Goal: Information Seeking & Learning: Learn about a topic

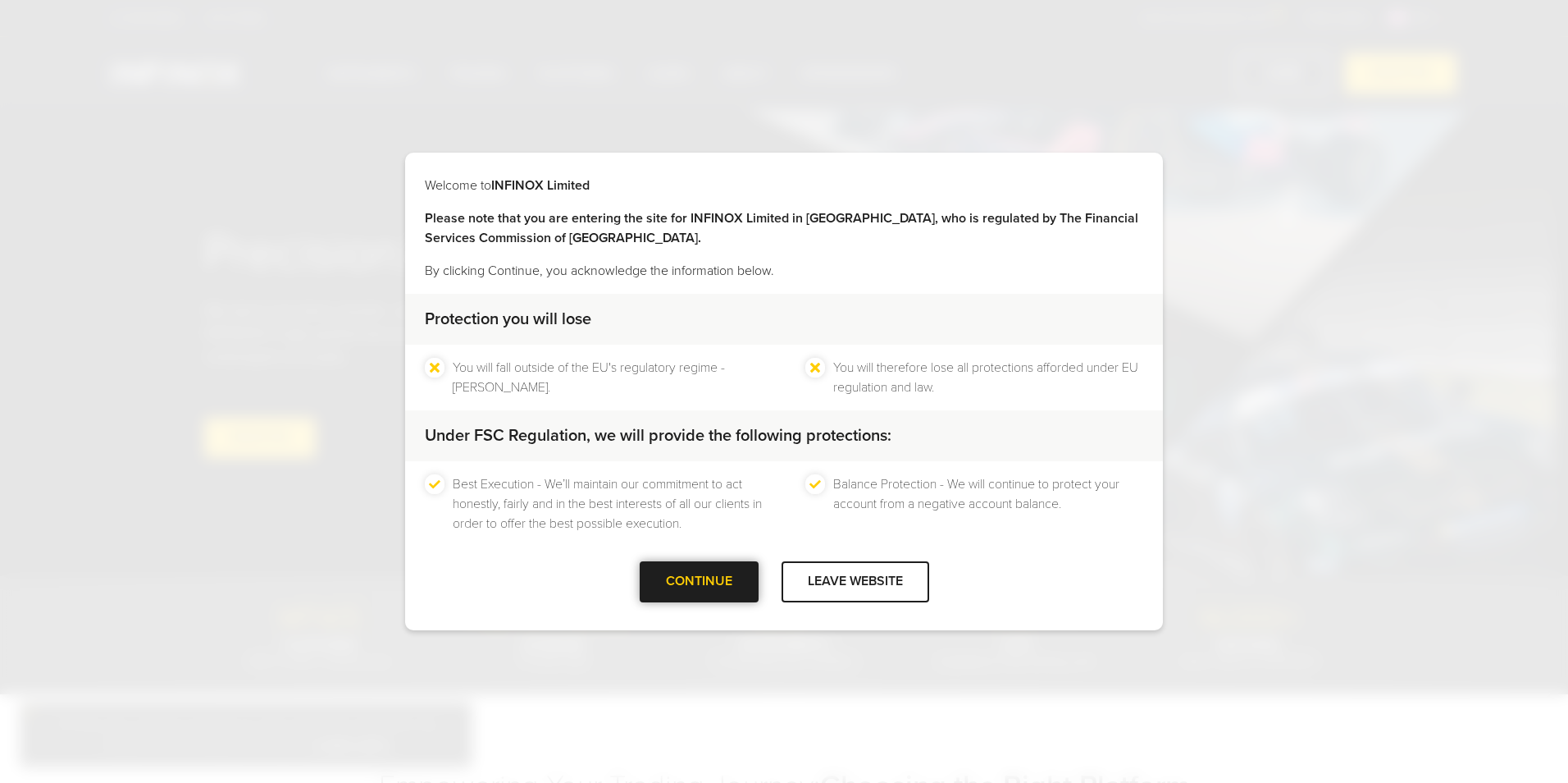
click at [704, 582] on div "CONTINUE" at bounding box center [699, 581] width 119 height 41
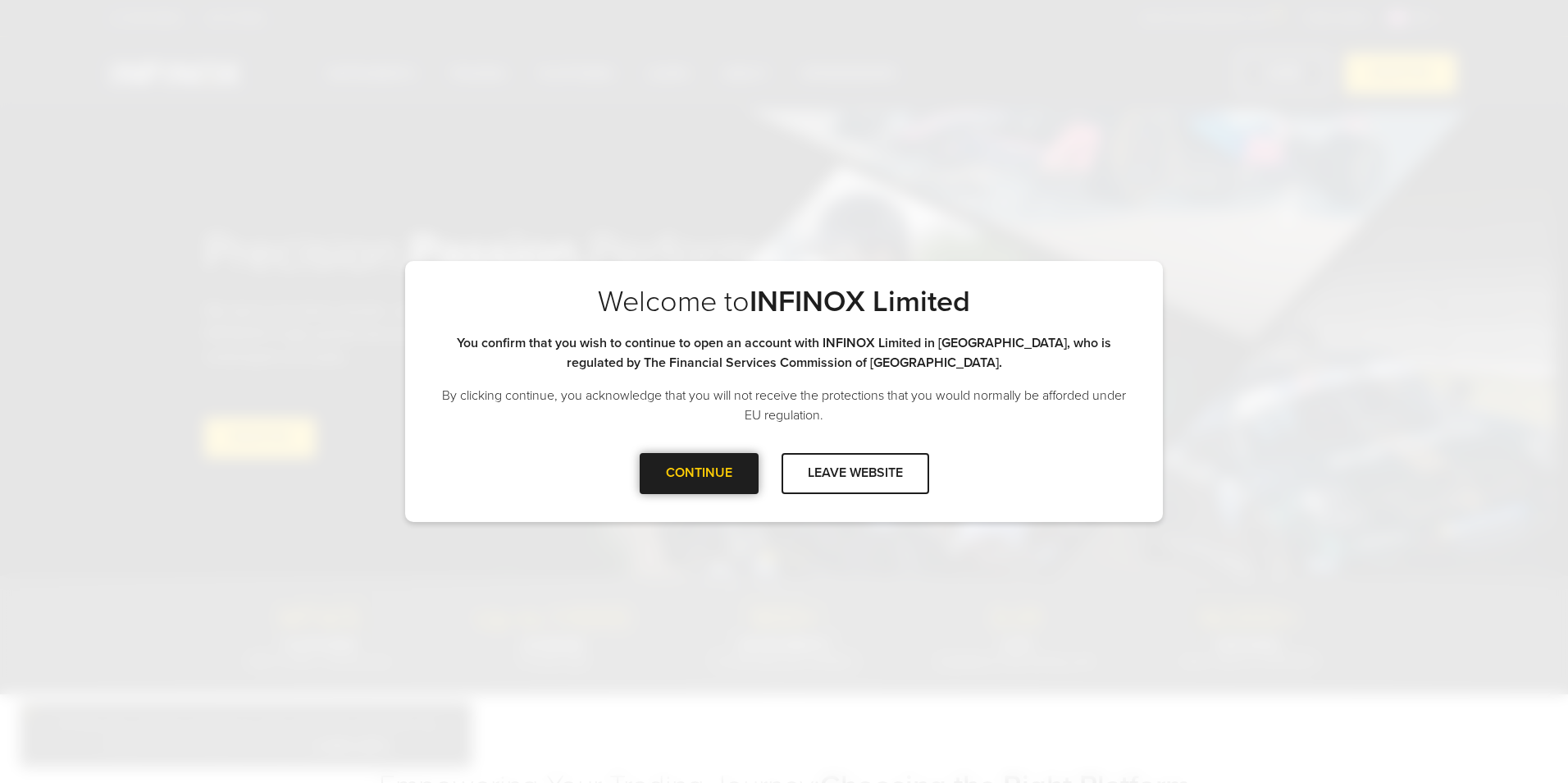
click at [698, 474] on div at bounding box center [698, 474] width 0 height 0
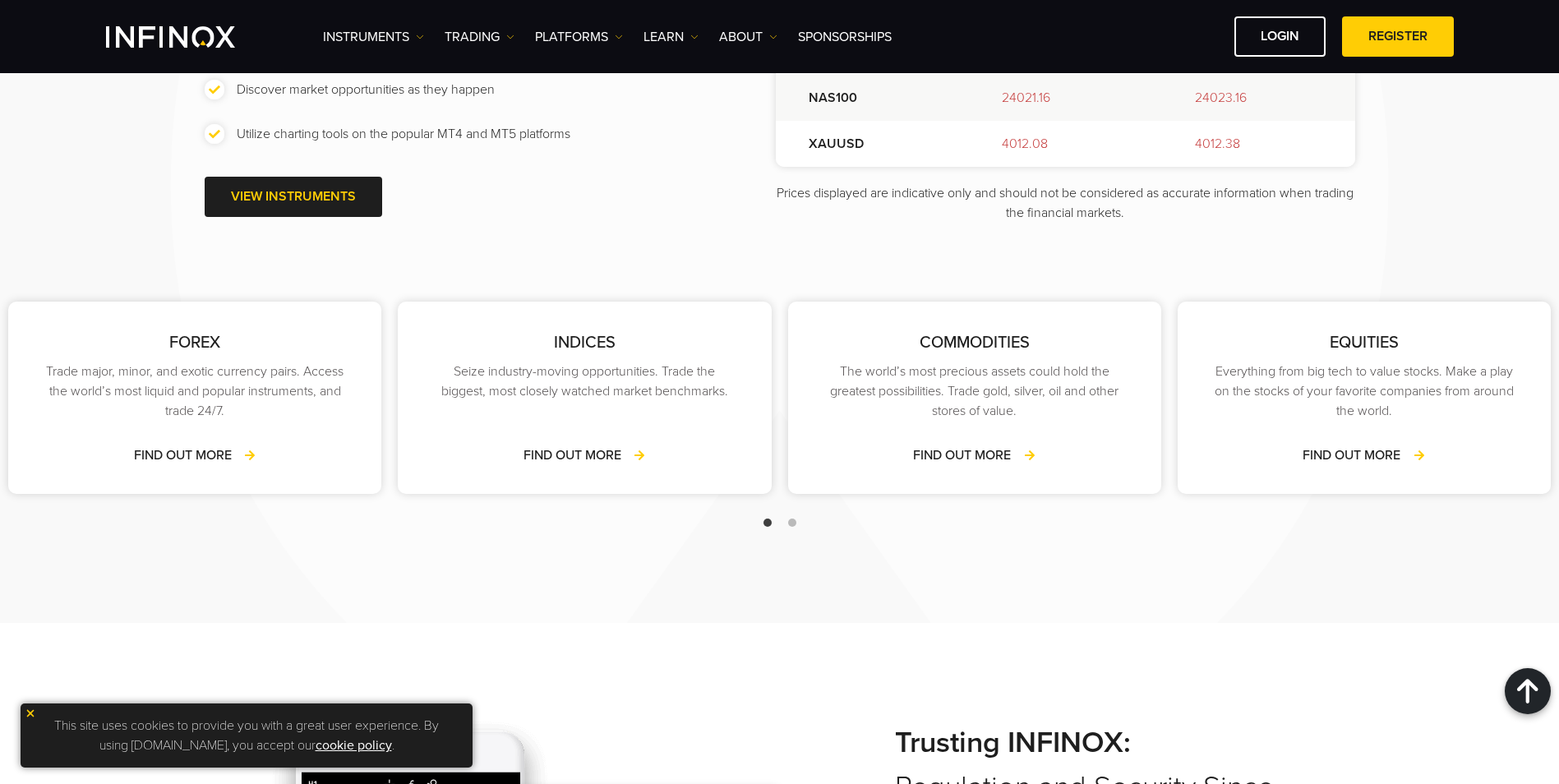
scroll to position [2218, 0]
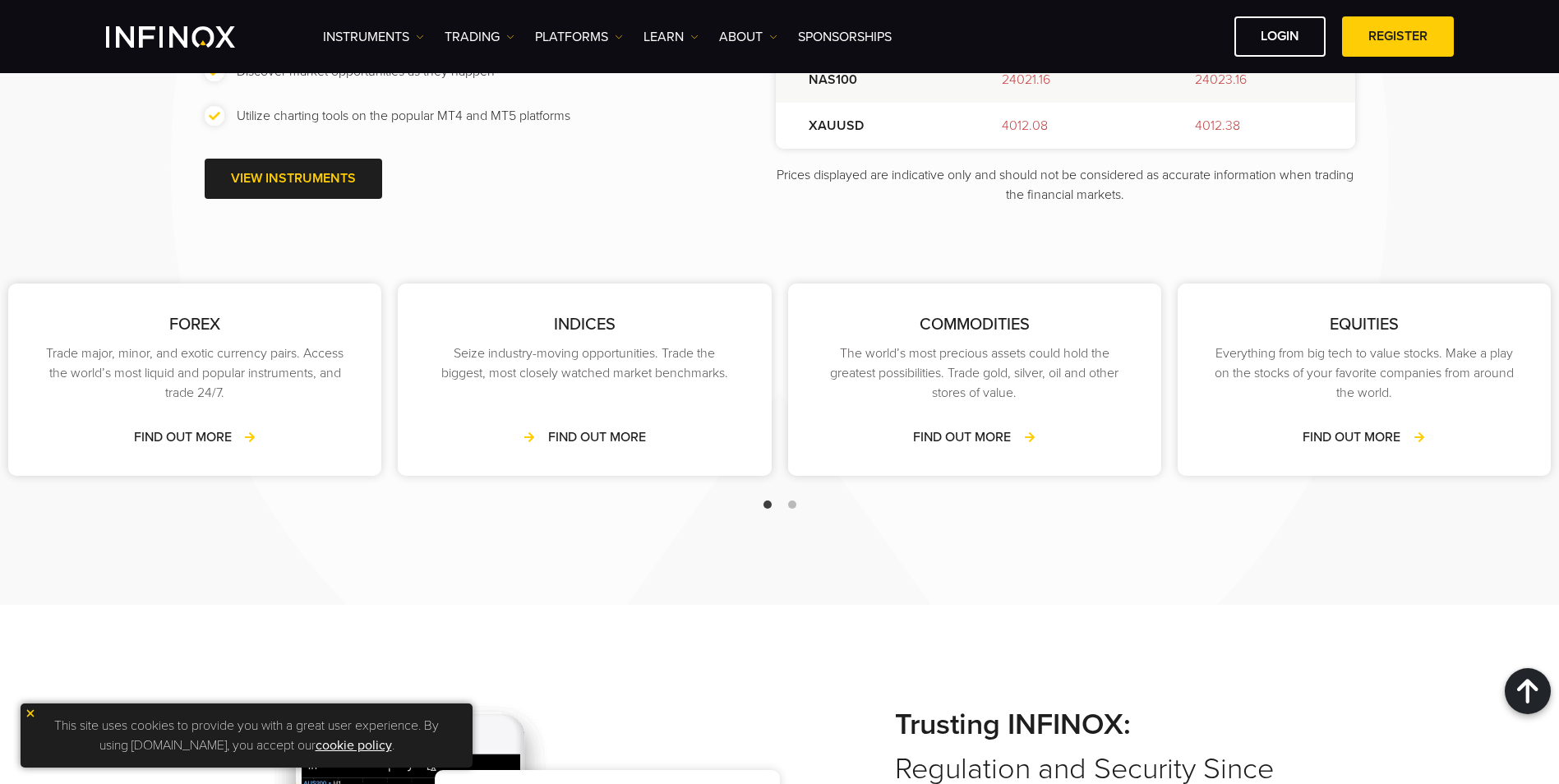
click at [608, 432] on link "FIND OUT MORE" at bounding box center [584, 437] width 122 height 20
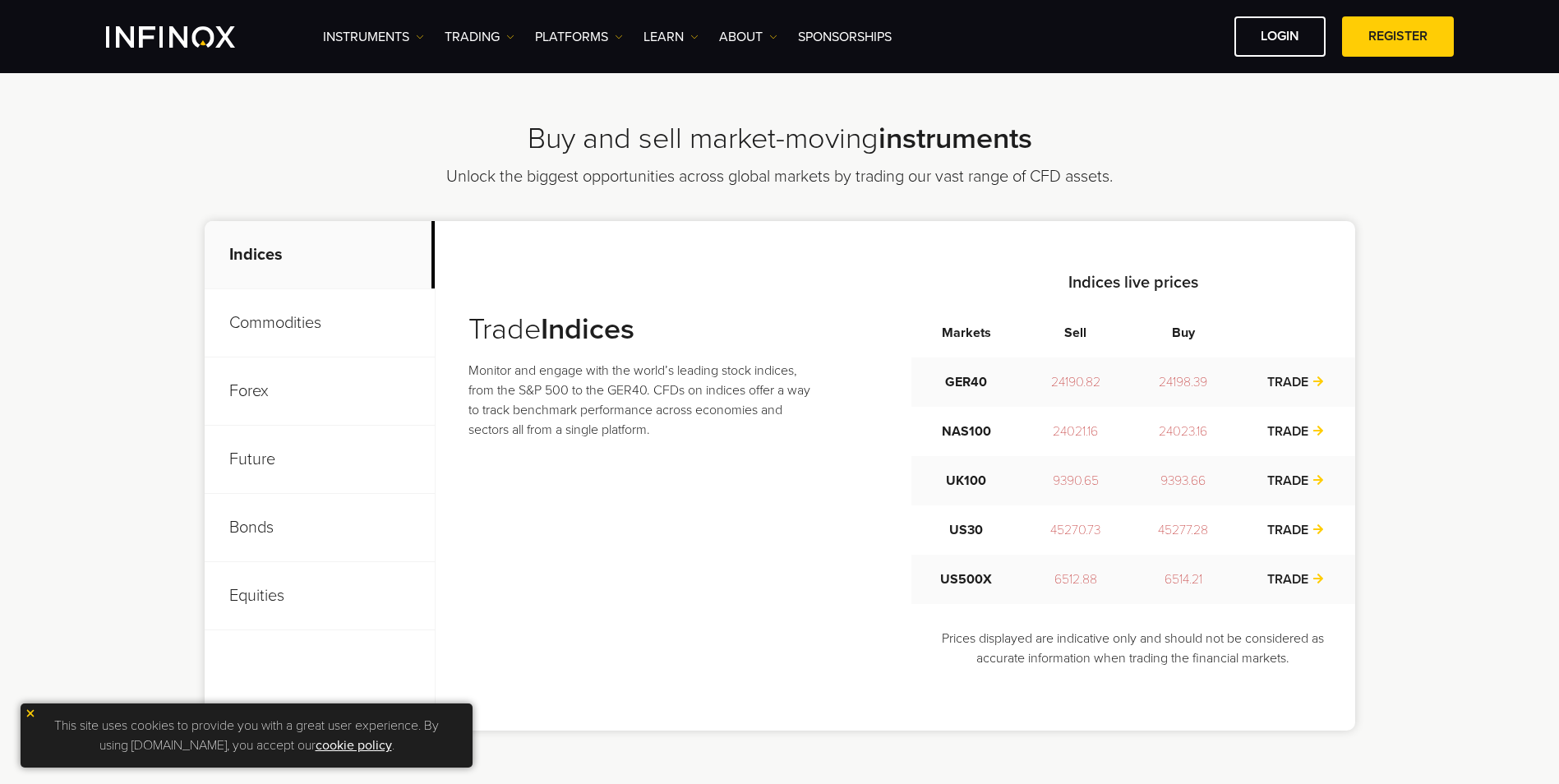
scroll to position [328, 0]
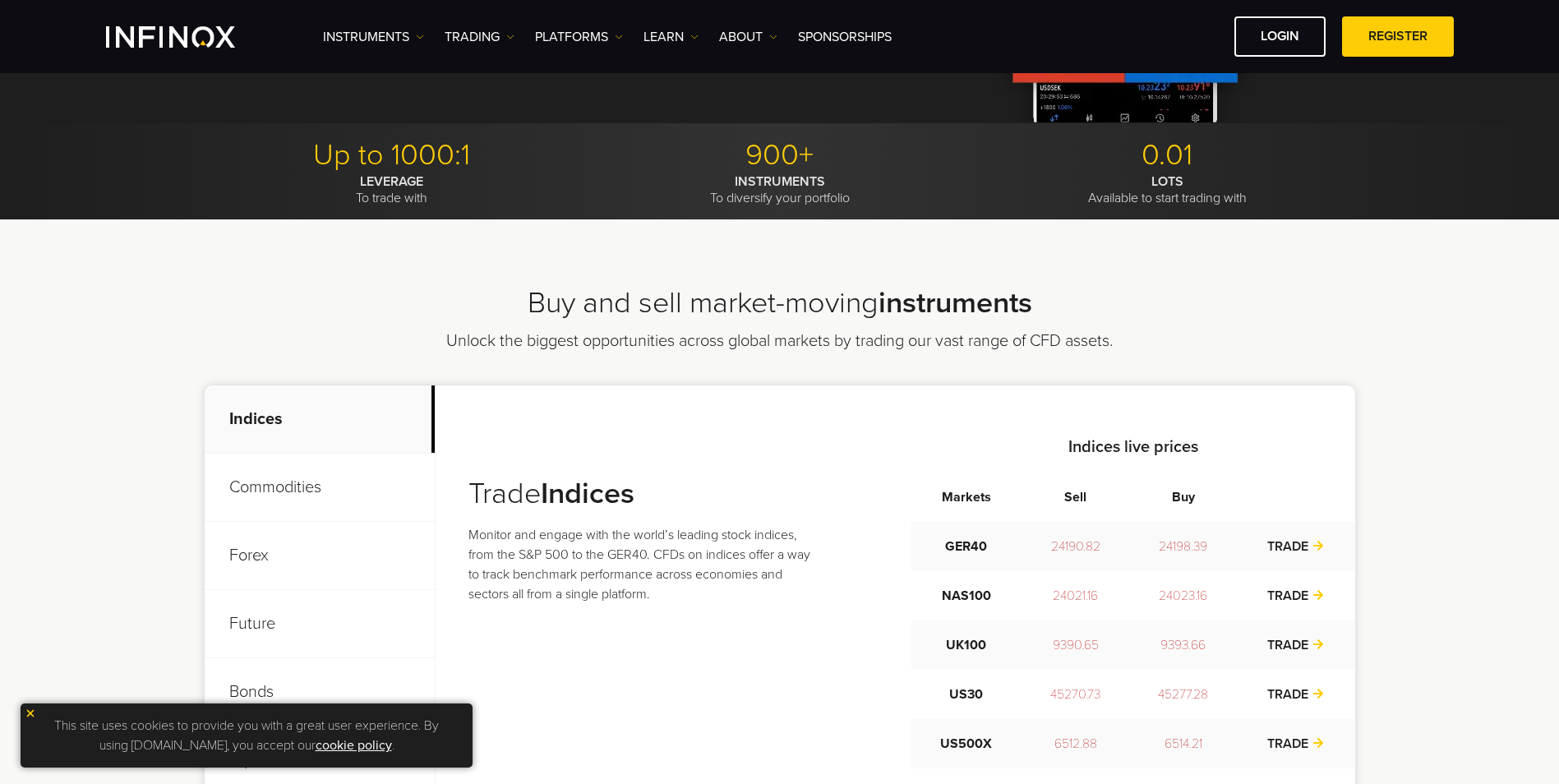
click at [303, 487] on p "Commodities" at bounding box center [320, 487] width 230 height 68
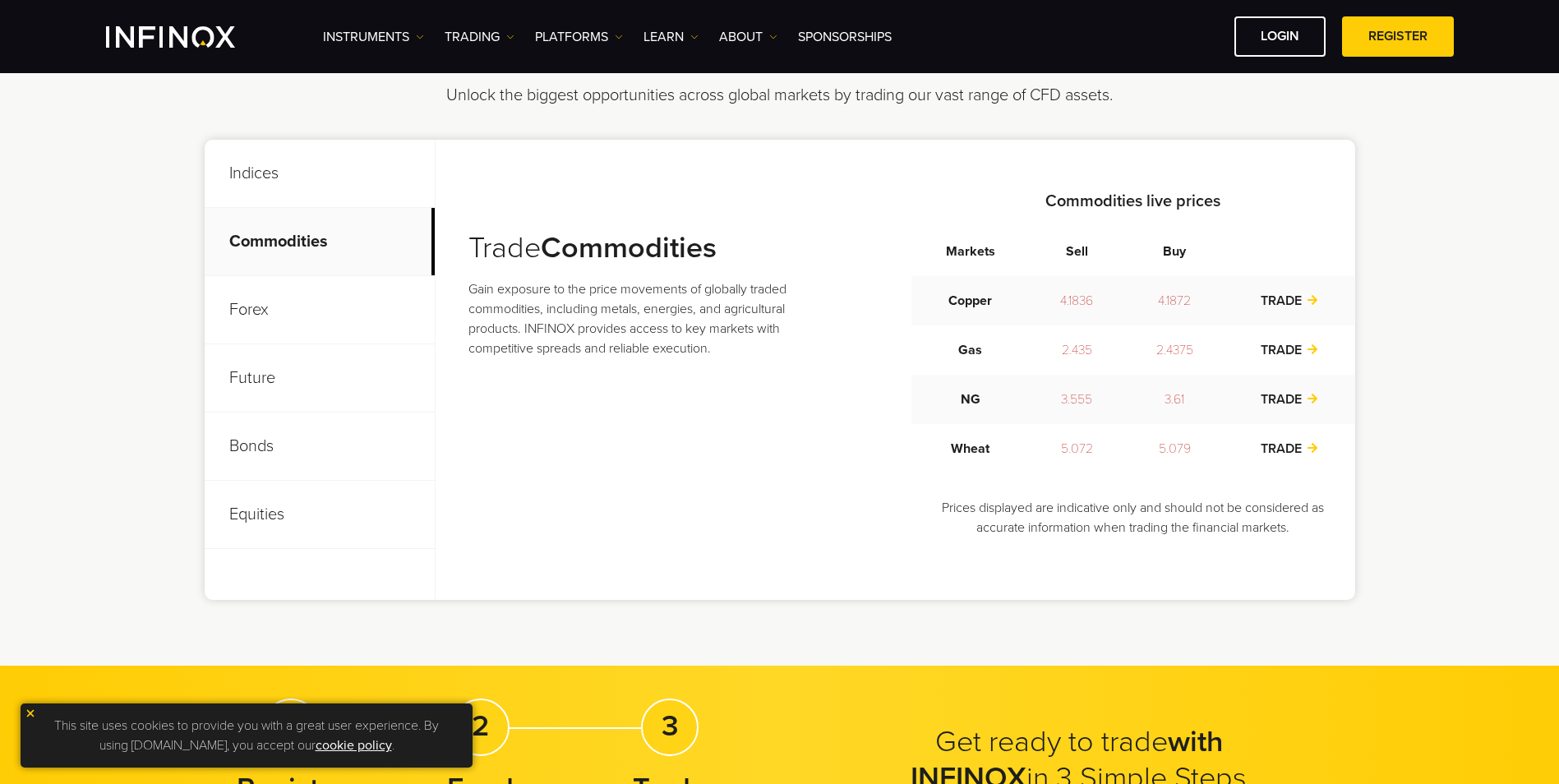
scroll to position [575, 0]
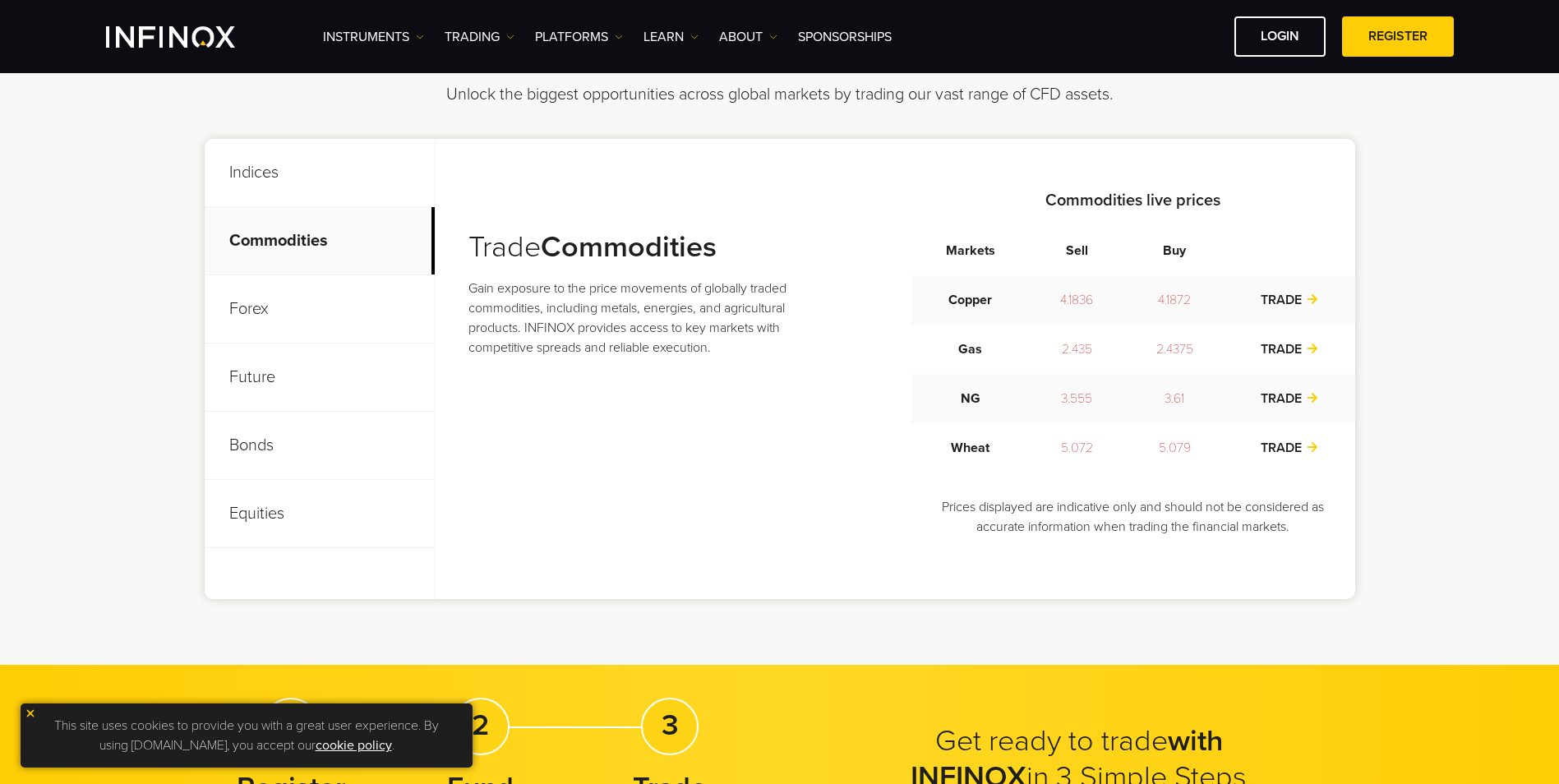
click at [274, 512] on p "Equities" at bounding box center [320, 513] width 230 height 68
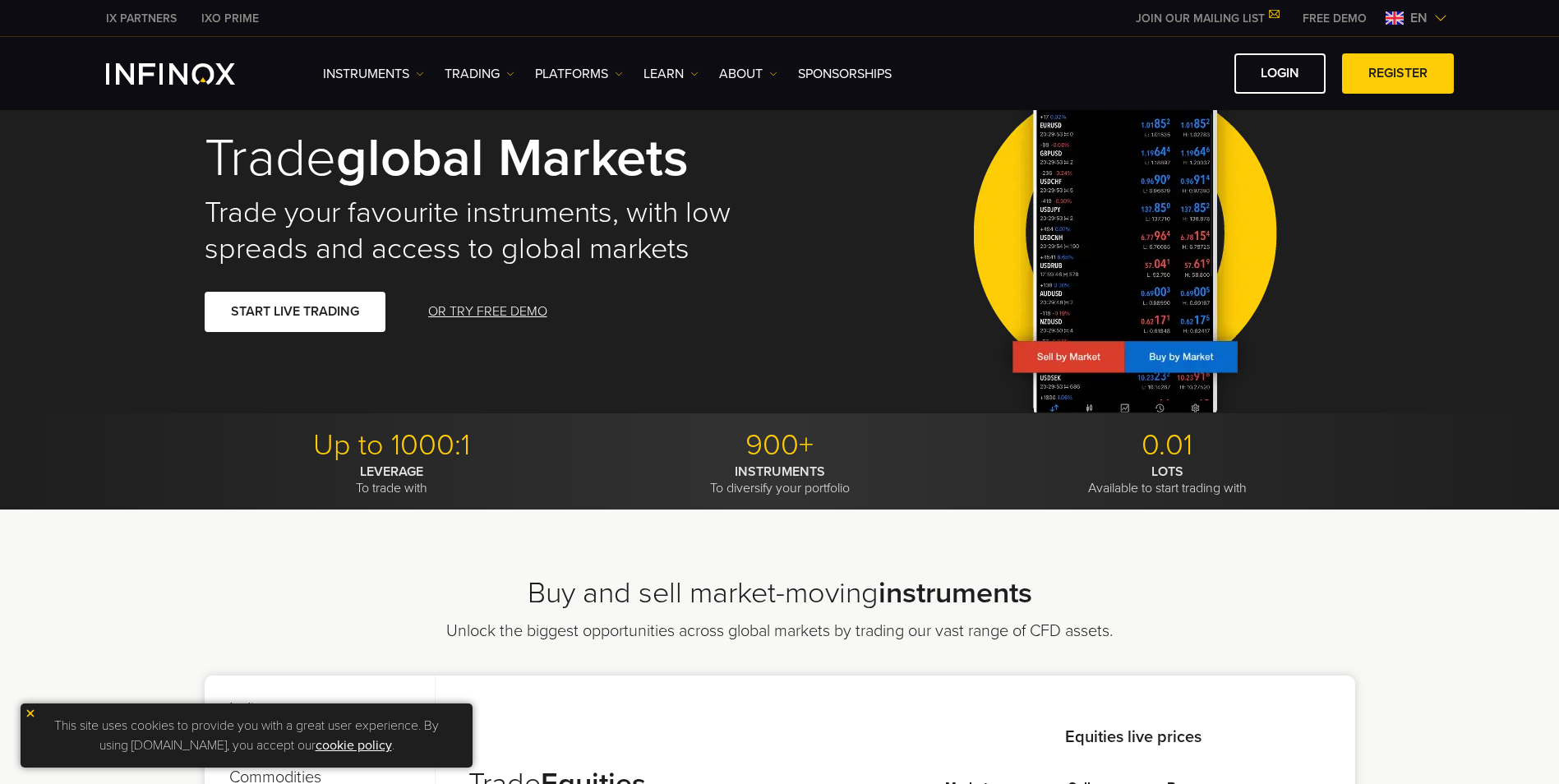
scroll to position [0, 0]
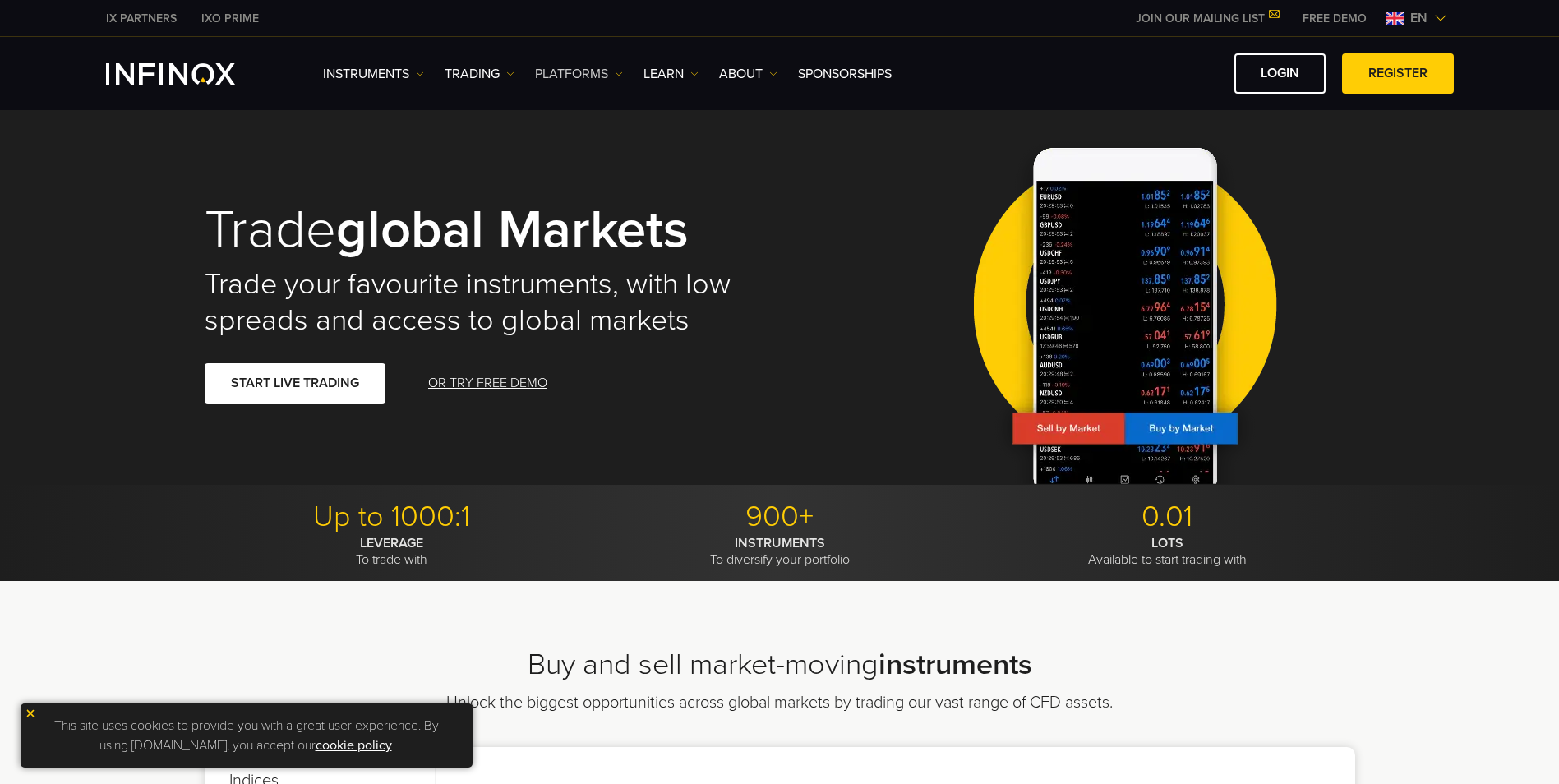
click at [547, 67] on link "PLATFORMS" at bounding box center [579, 74] width 88 height 20
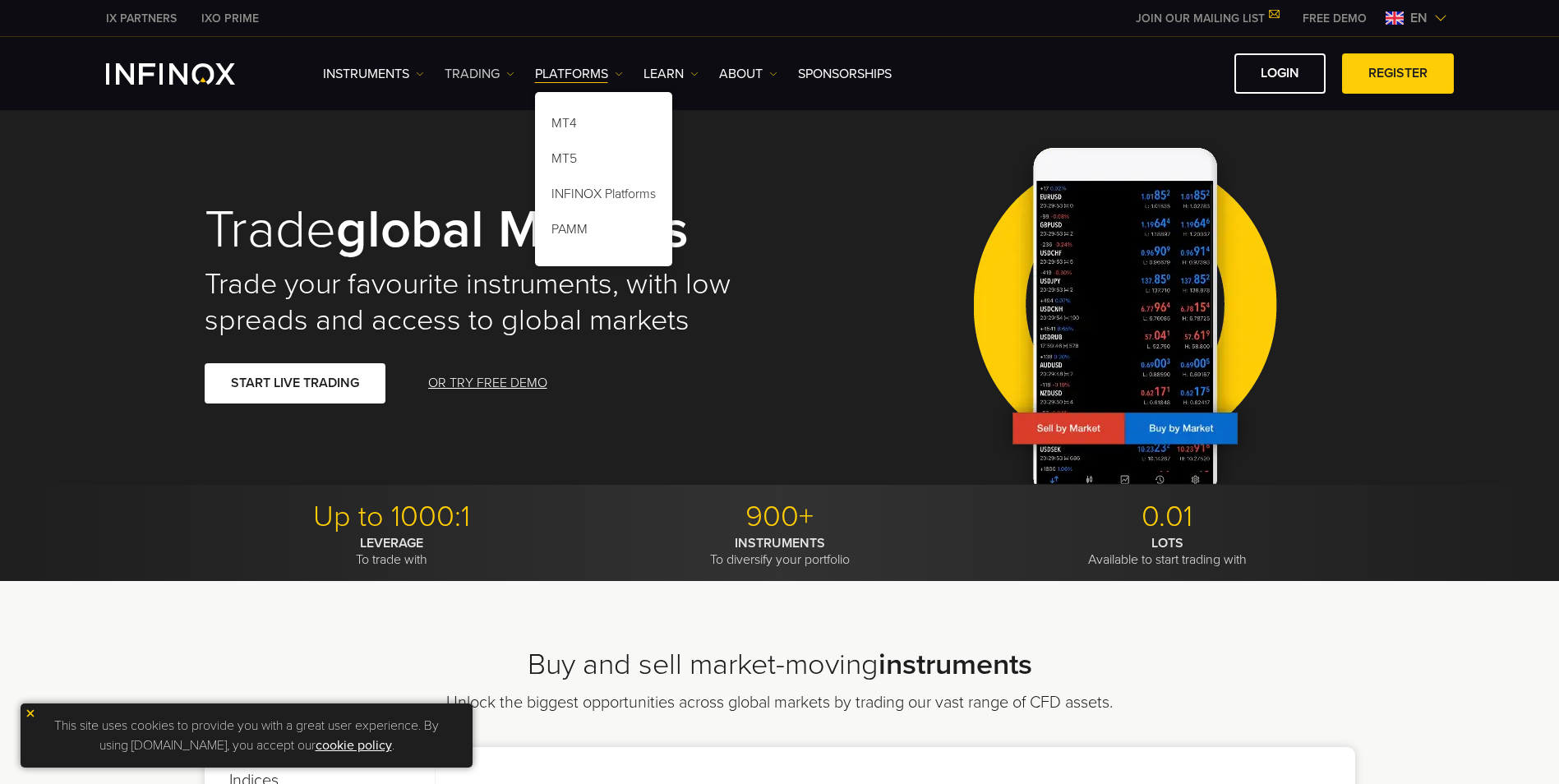
click at [468, 71] on link "TRADING" at bounding box center [480, 74] width 70 height 20
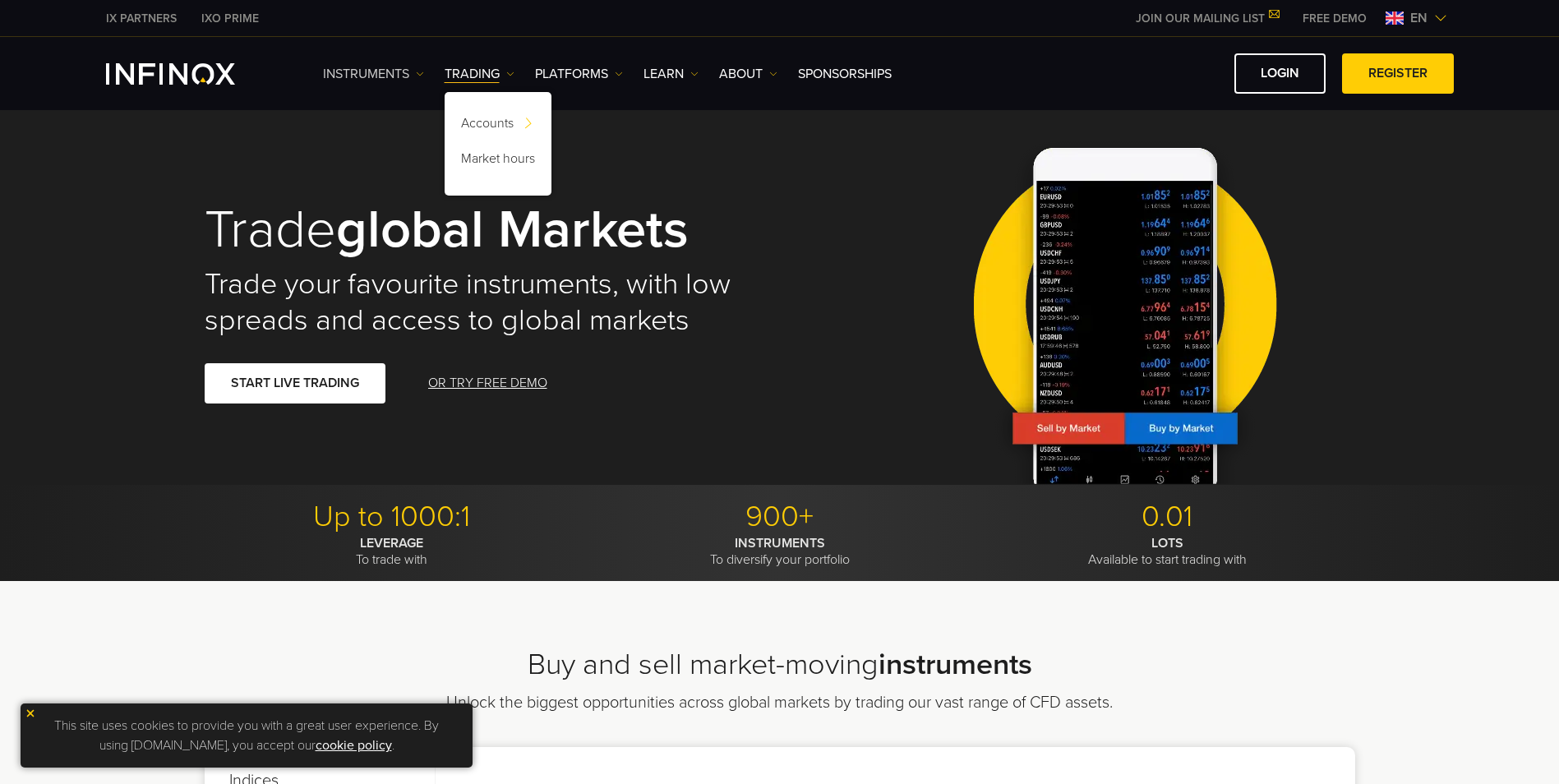
click at [384, 72] on link "Instruments" at bounding box center [373, 74] width 101 height 20
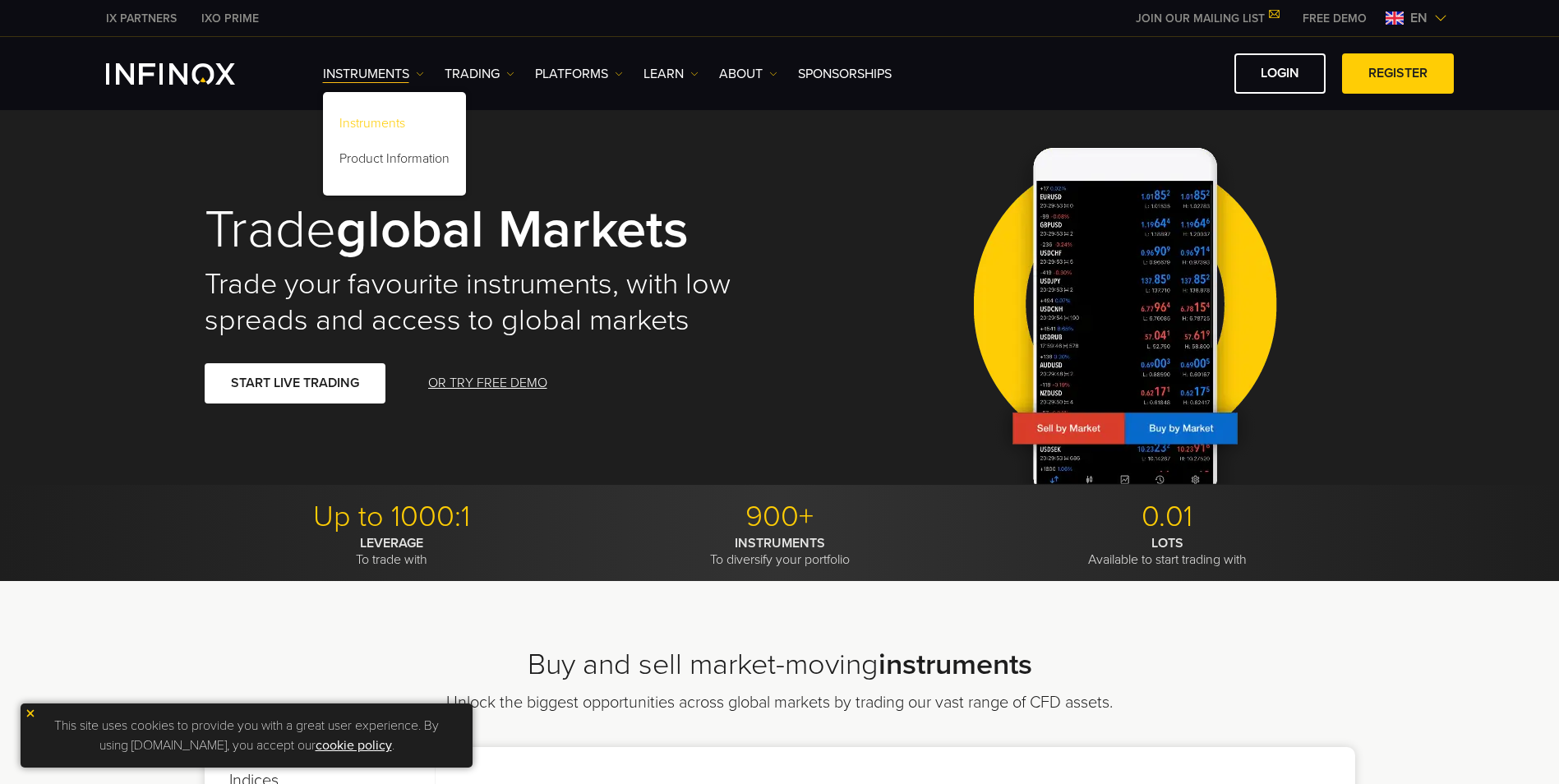
click at [387, 119] on link "Instruments" at bounding box center [394, 126] width 143 height 36
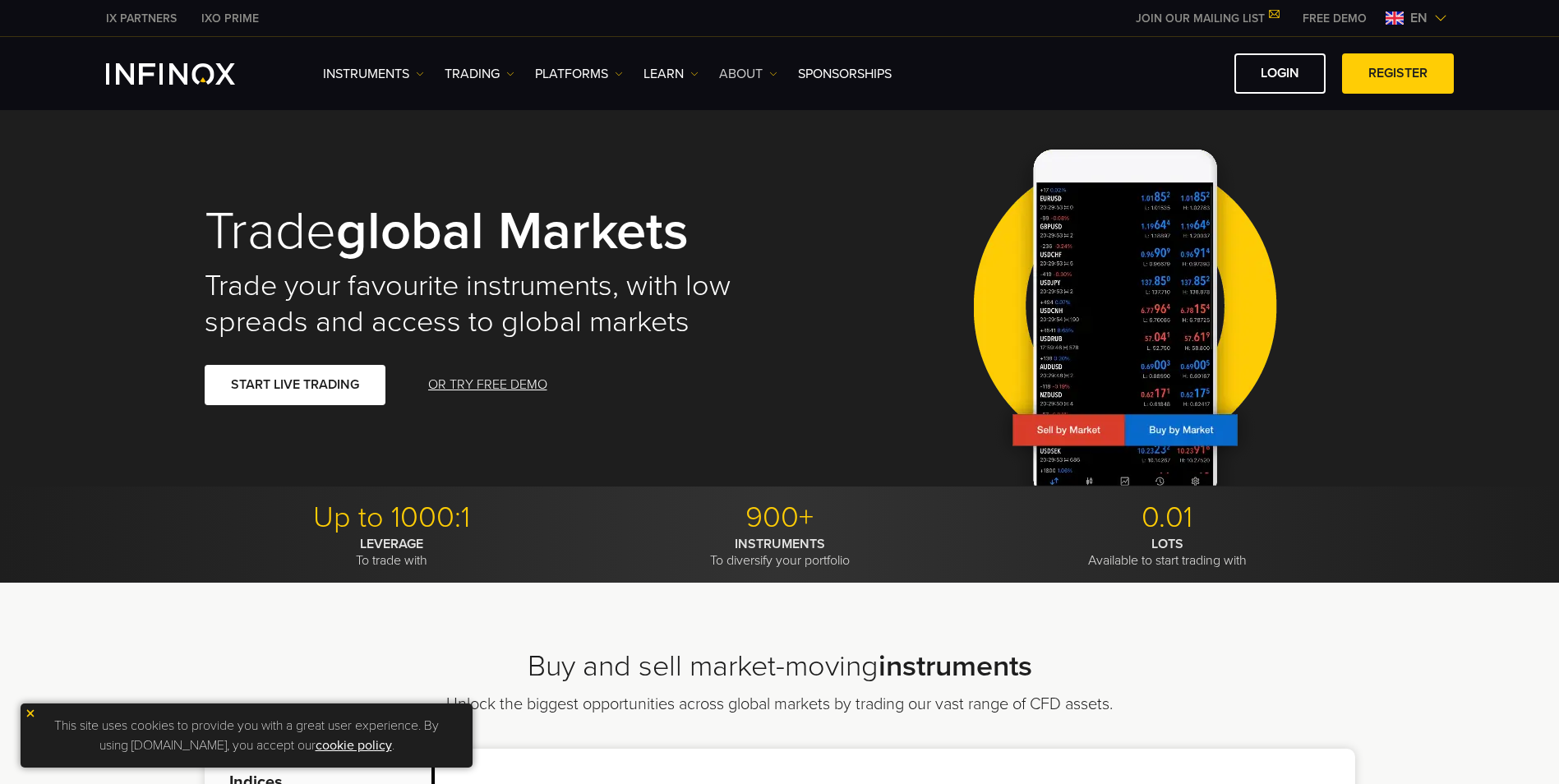
click at [741, 69] on link "ABOUT" at bounding box center [748, 74] width 59 height 20
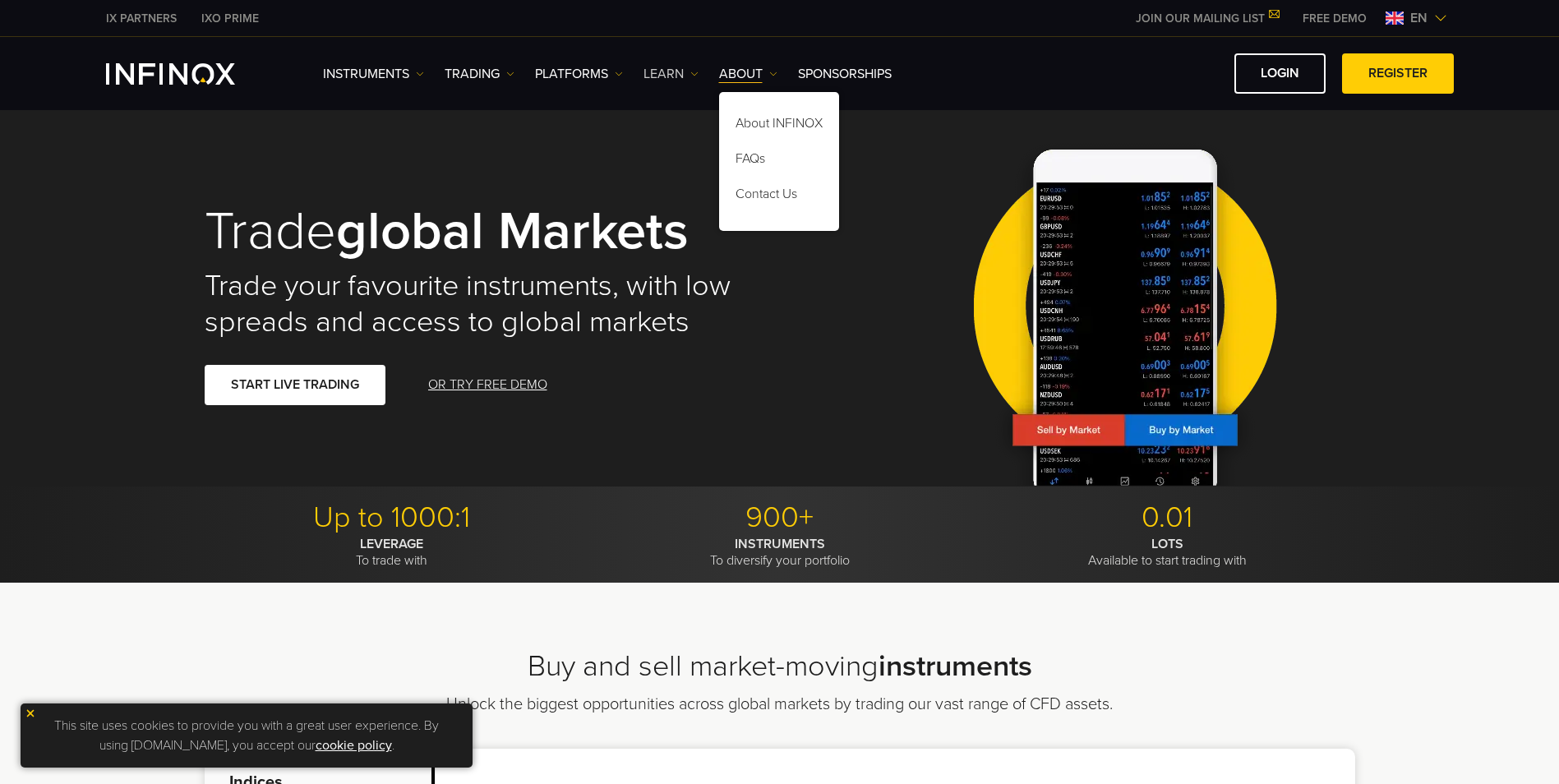
click at [675, 74] on link "Learn" at bounding box center [670, 74] width 55 height 20
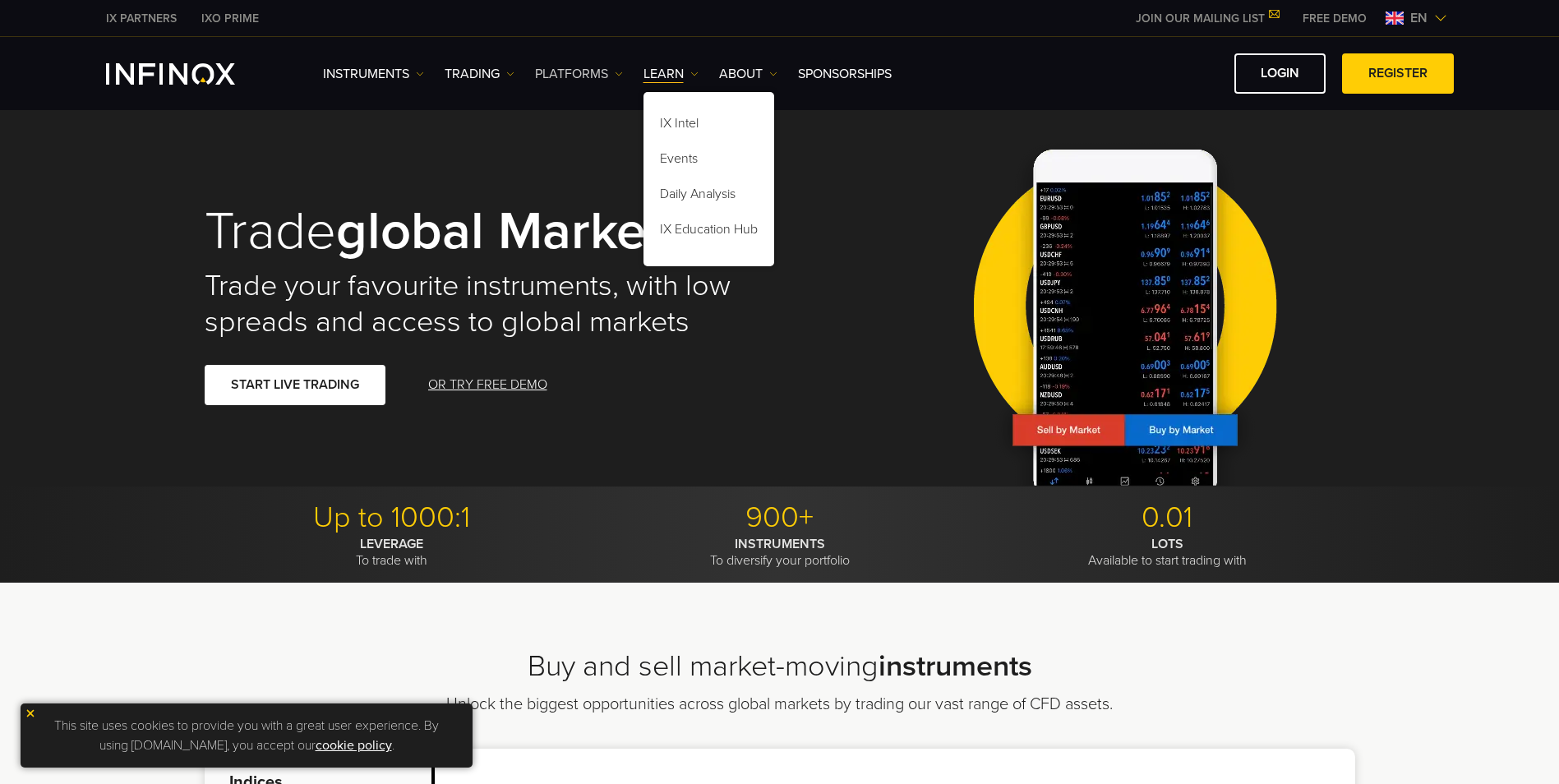
click at [575, 68] on link "PLATFORMS" at bounding box center [579, 74] width 88 height 20
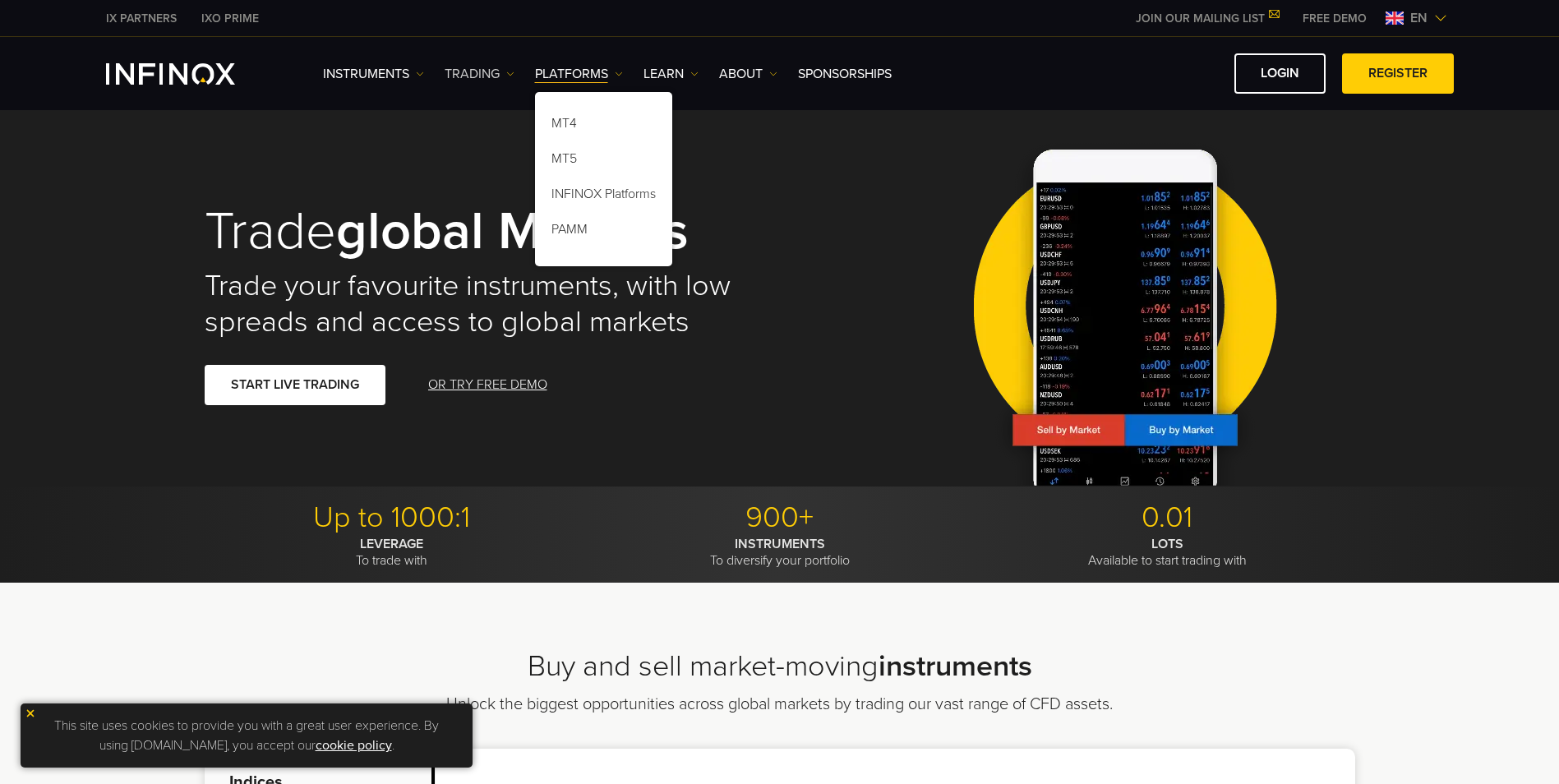
click at [488, 78] on link "TRADING" at bounding box center [480, 74] width 70 height 20
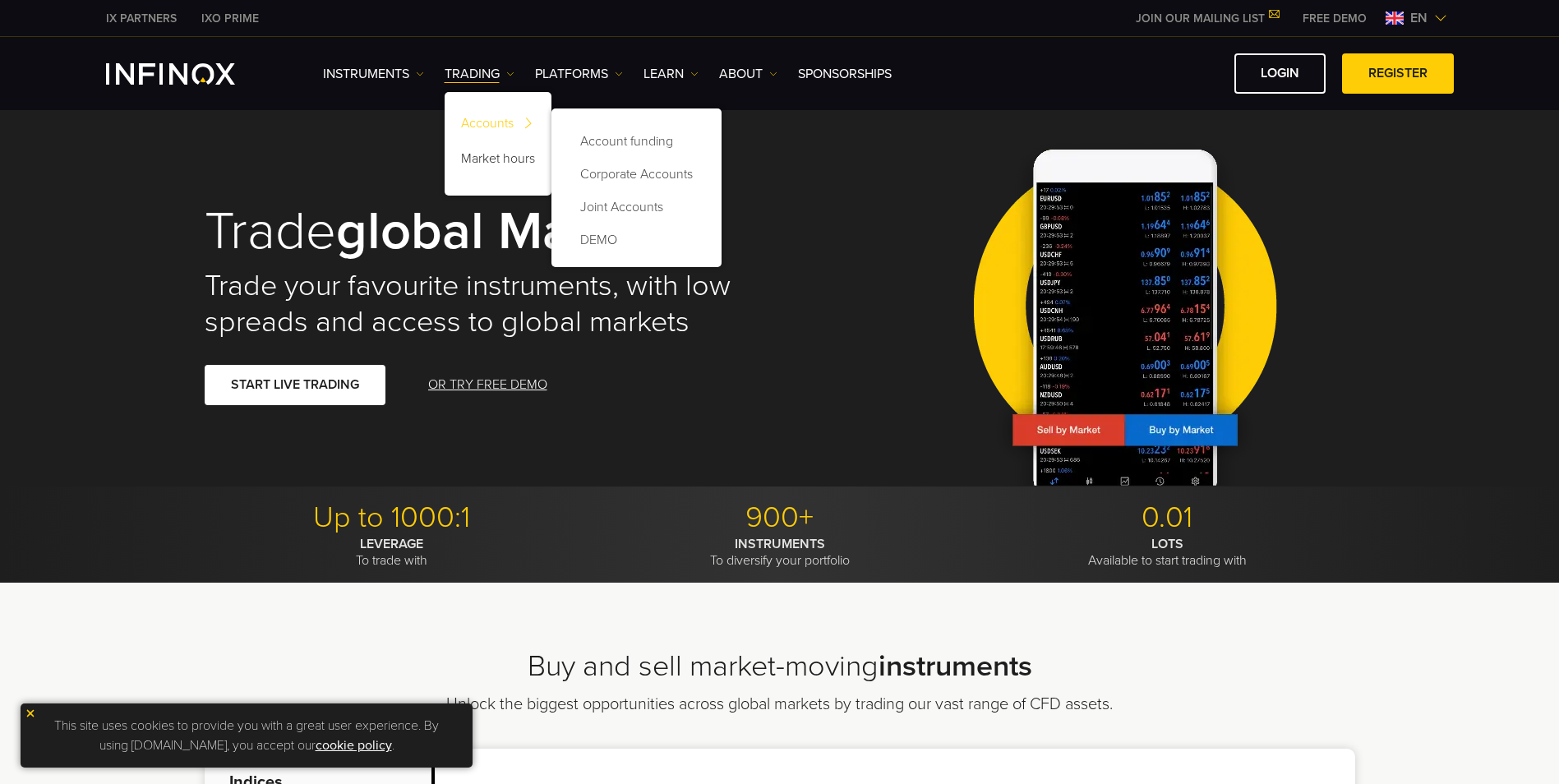
click at [500, 123] on link "Accounts" at bounding box center [498, 126] width 107 height 36
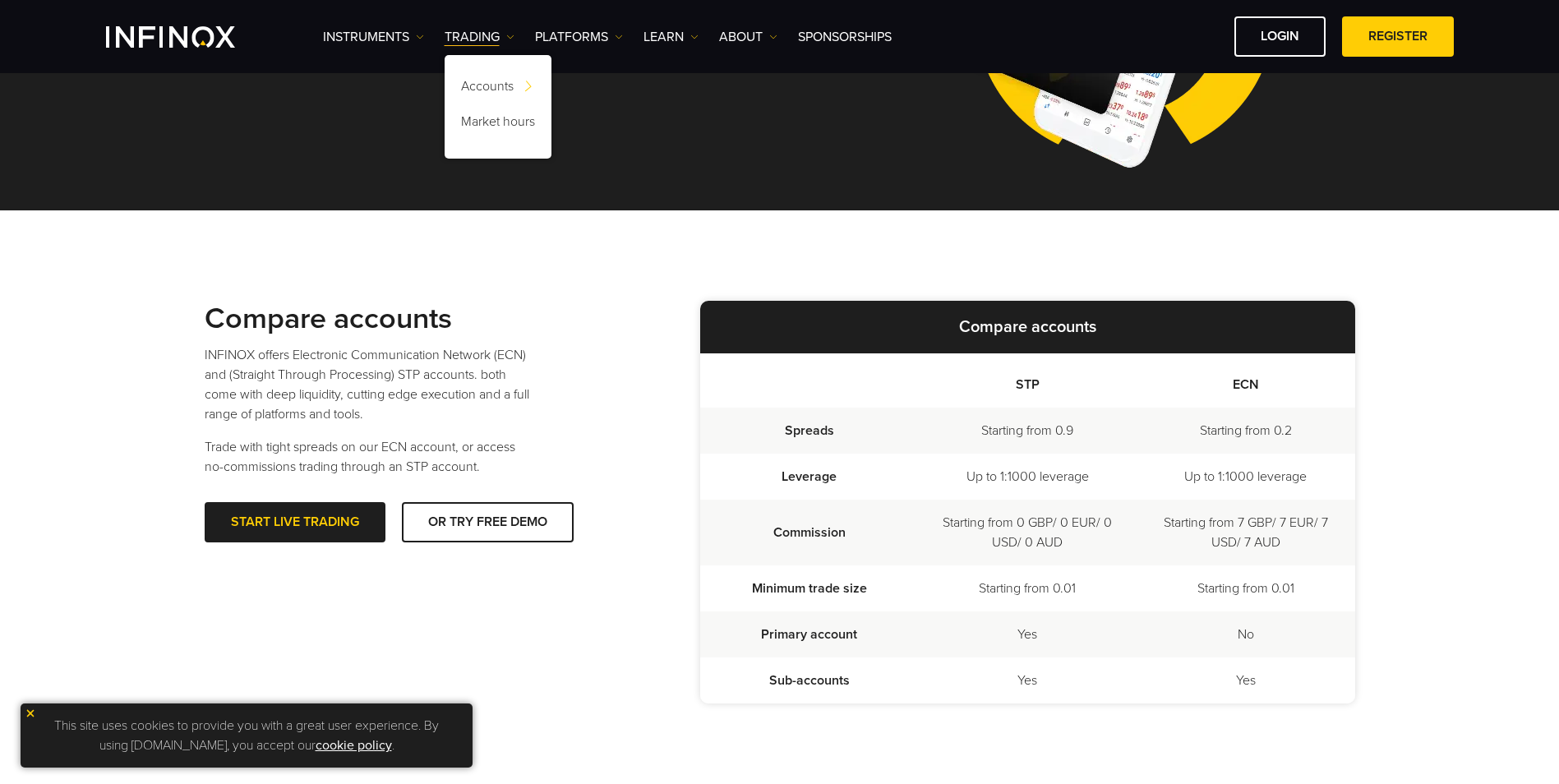
scroll to position [246, 0]
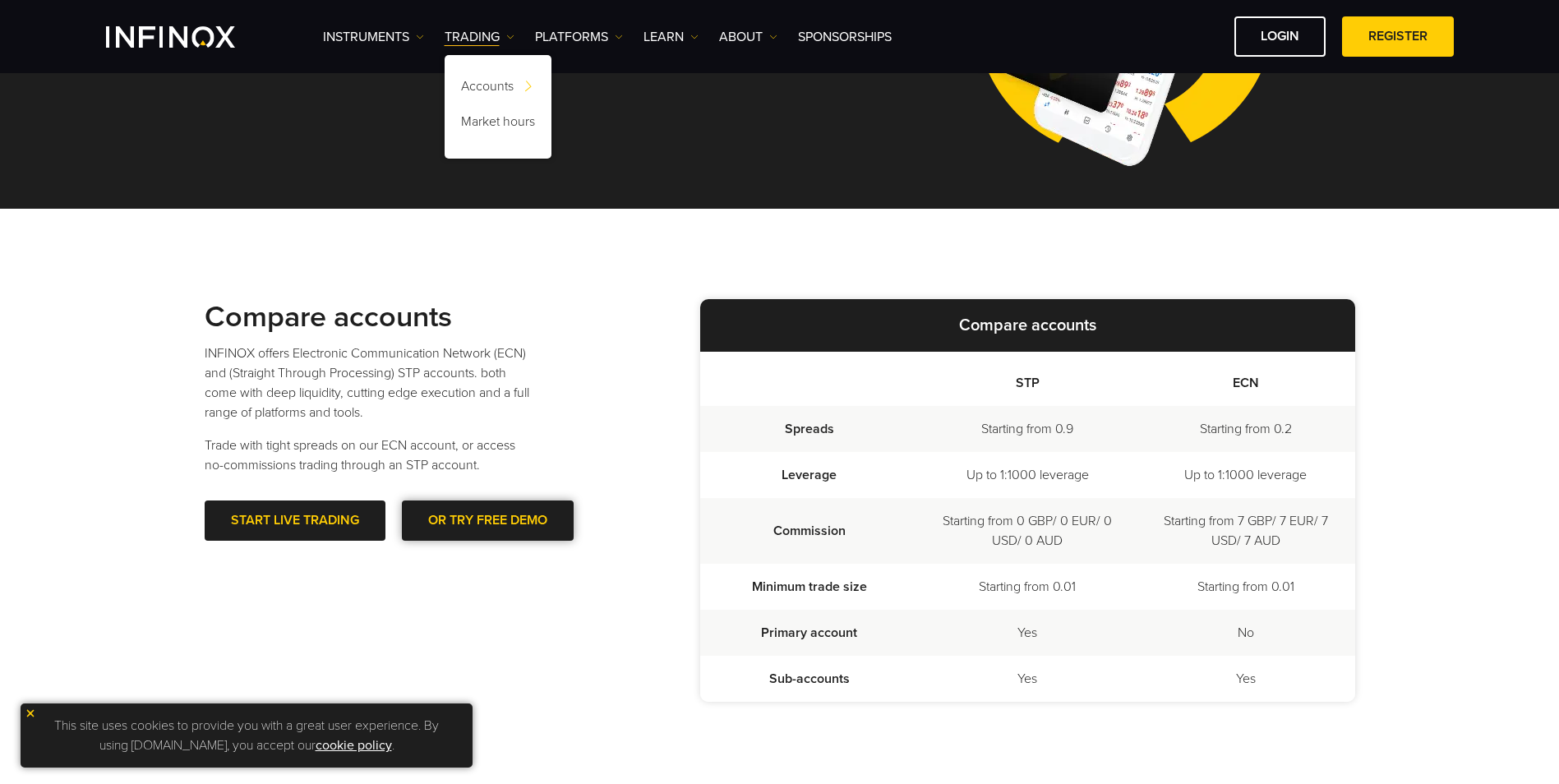
click at [489, 511] on link "OR TRY FREE DEMO" at bounding box center [488, 520] width 172 height 41
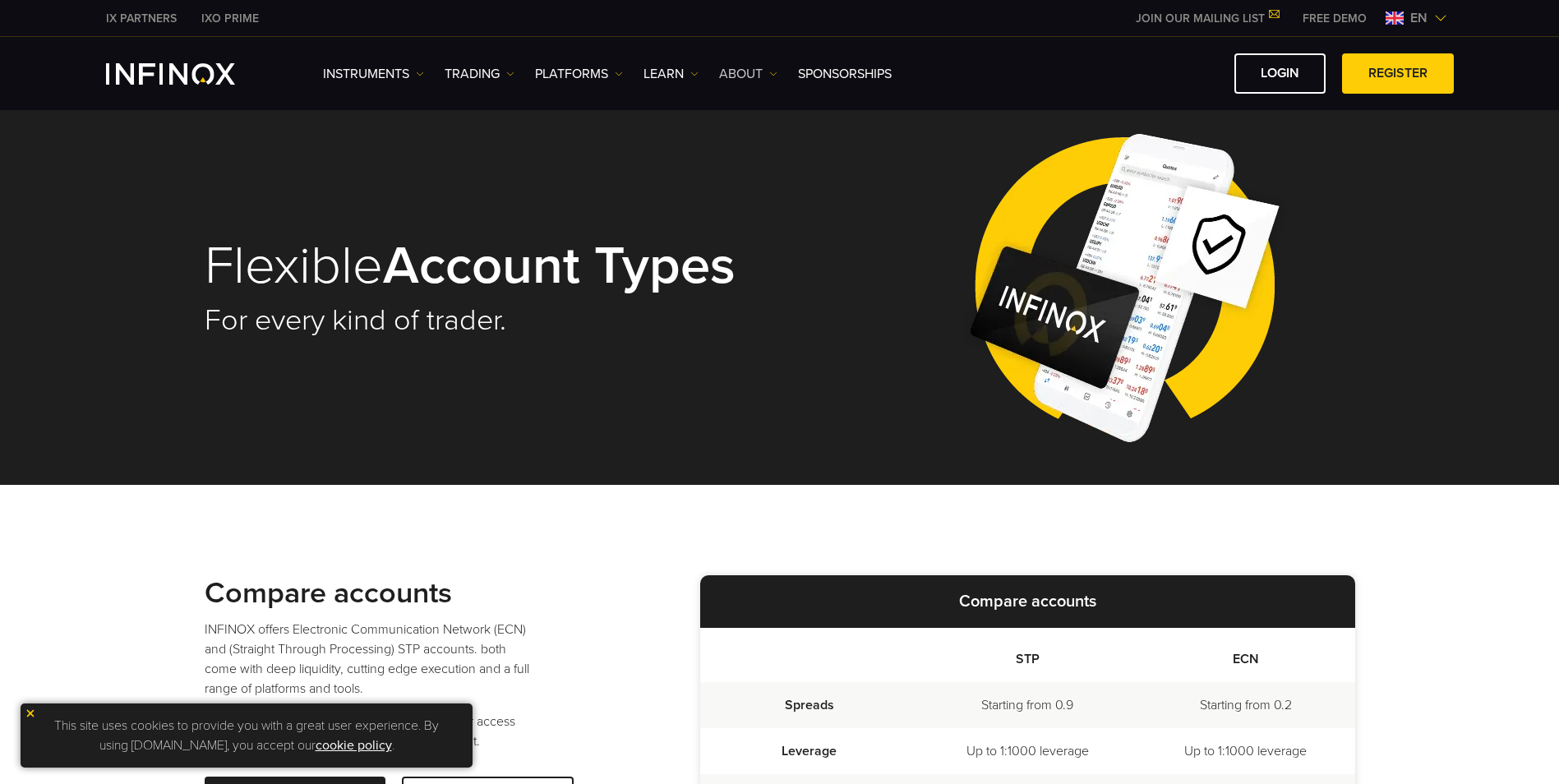
click at [762, 74] on link "ABOUT" at bounding box center [748, 74] width 59 height 20
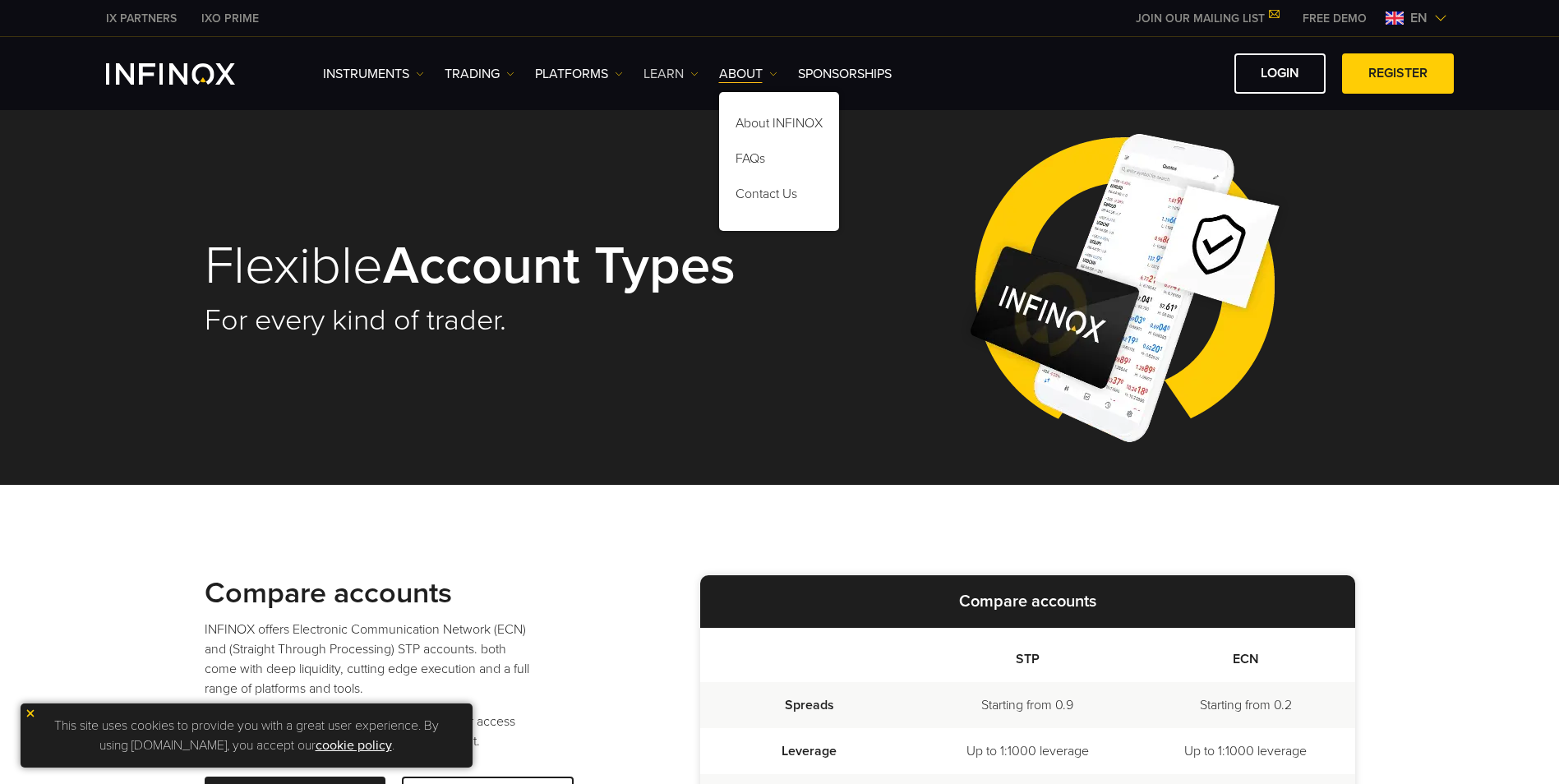
click at [652, 76] on link "Learn" at bounding box center [670, 74] width 55 height 20
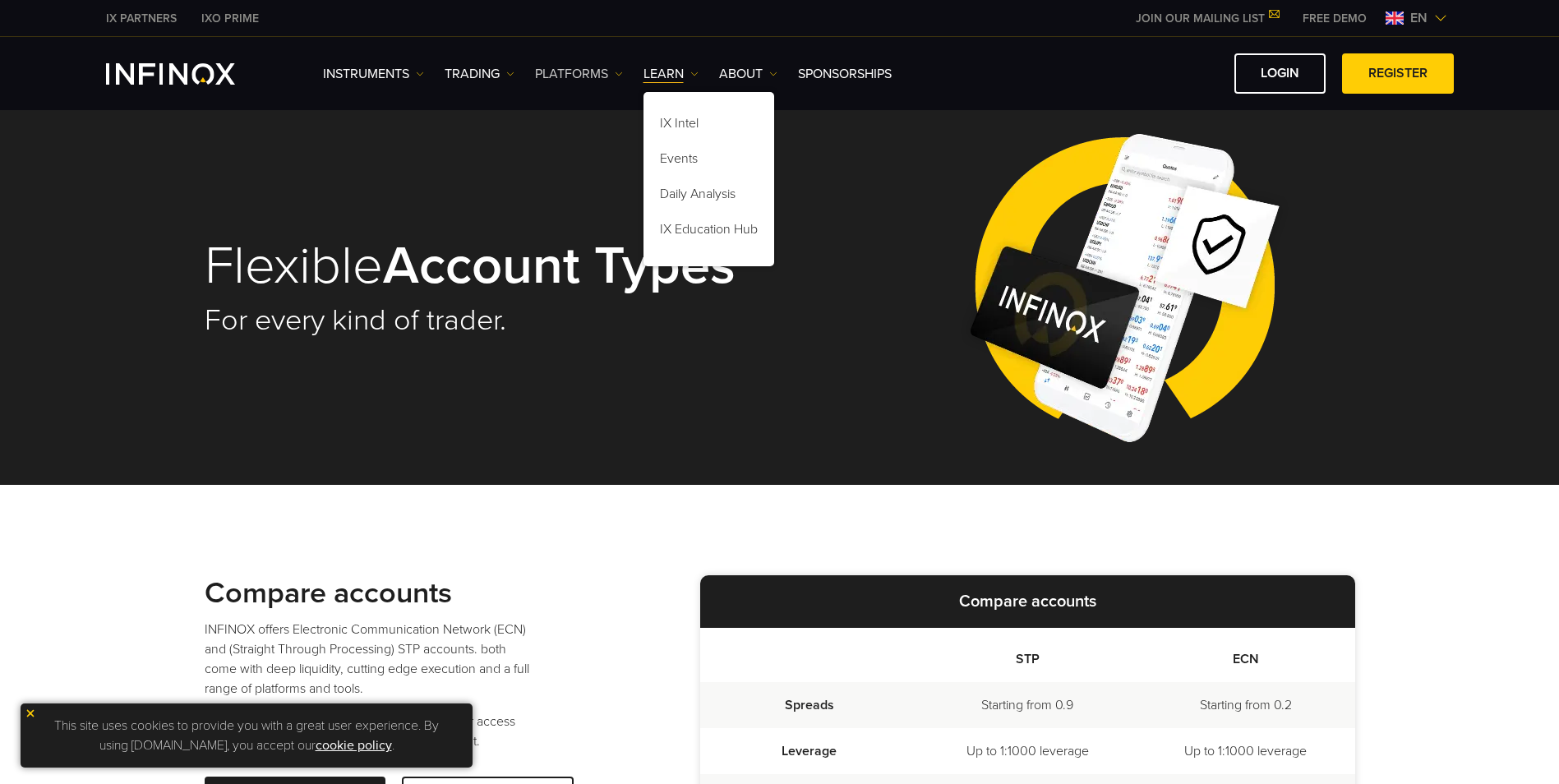
click at [597, 74] on link "PLATFORMS" at bounding box center [579, 74] width 88 height 20
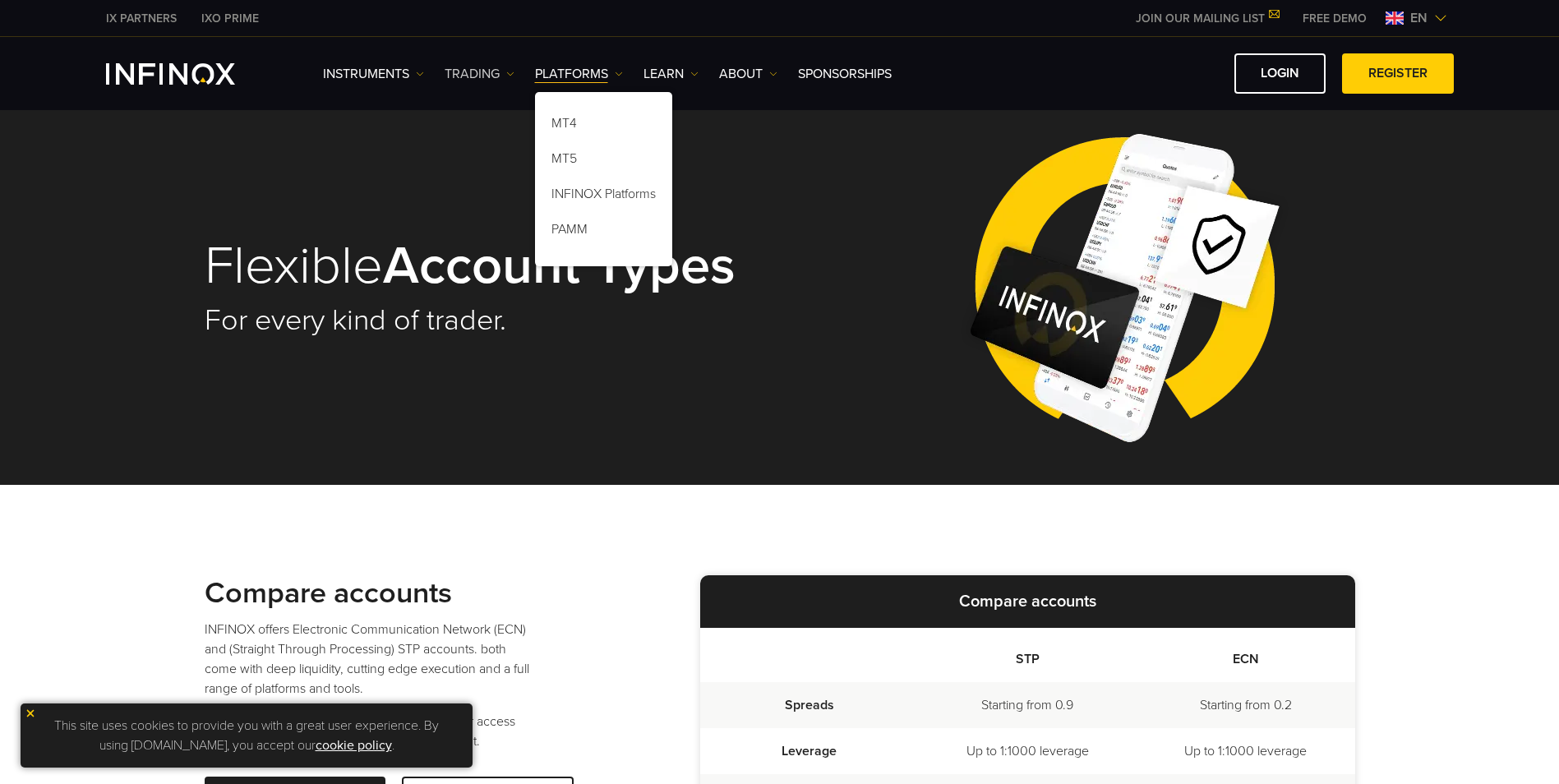
click at [465, 76] on link "TRADING" at bounding box center [480, 74] width 70 height 20
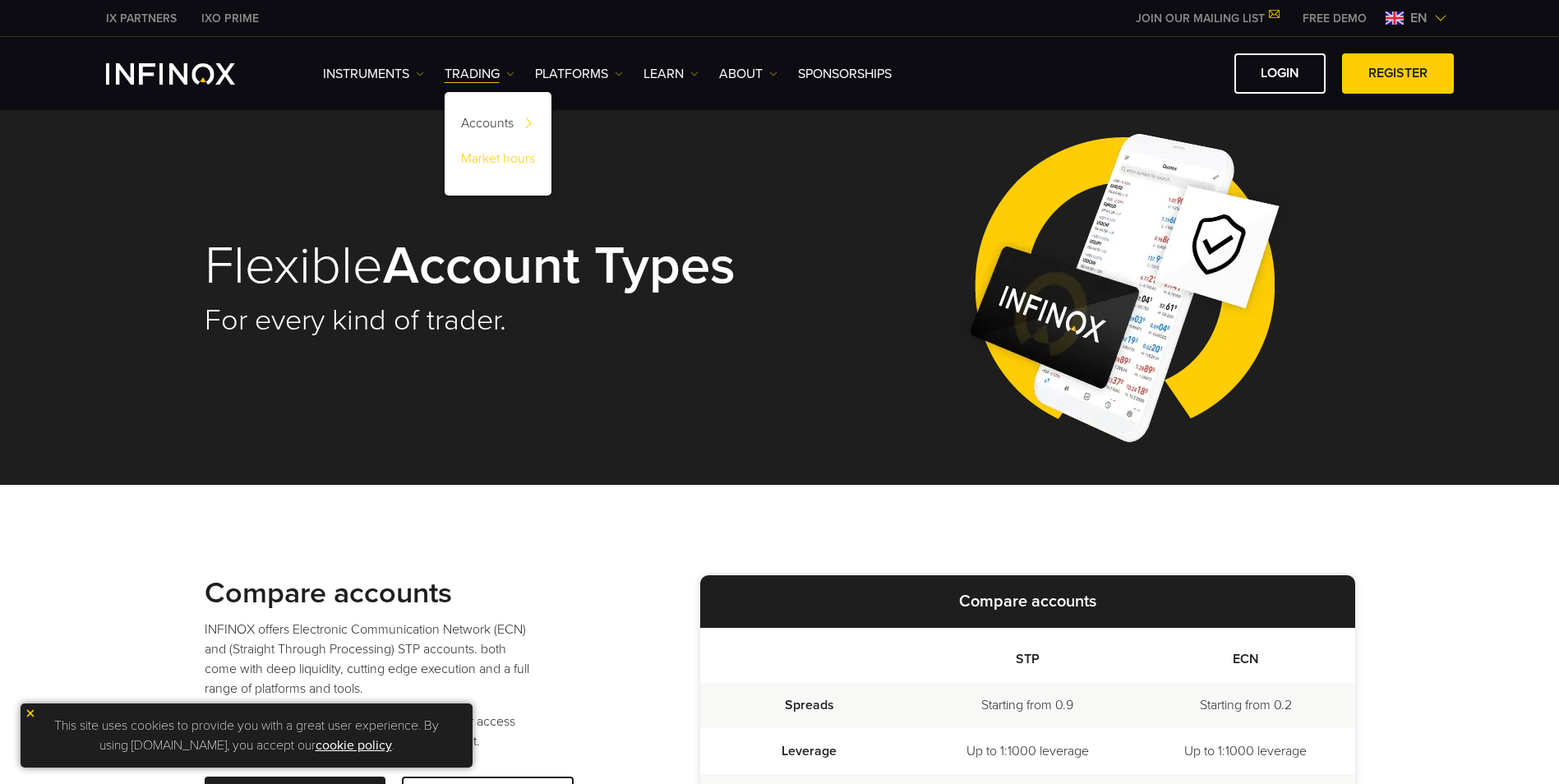
click at [485, 160] on link "Market hours" at bounding box center [498, 162] width 107 height 36
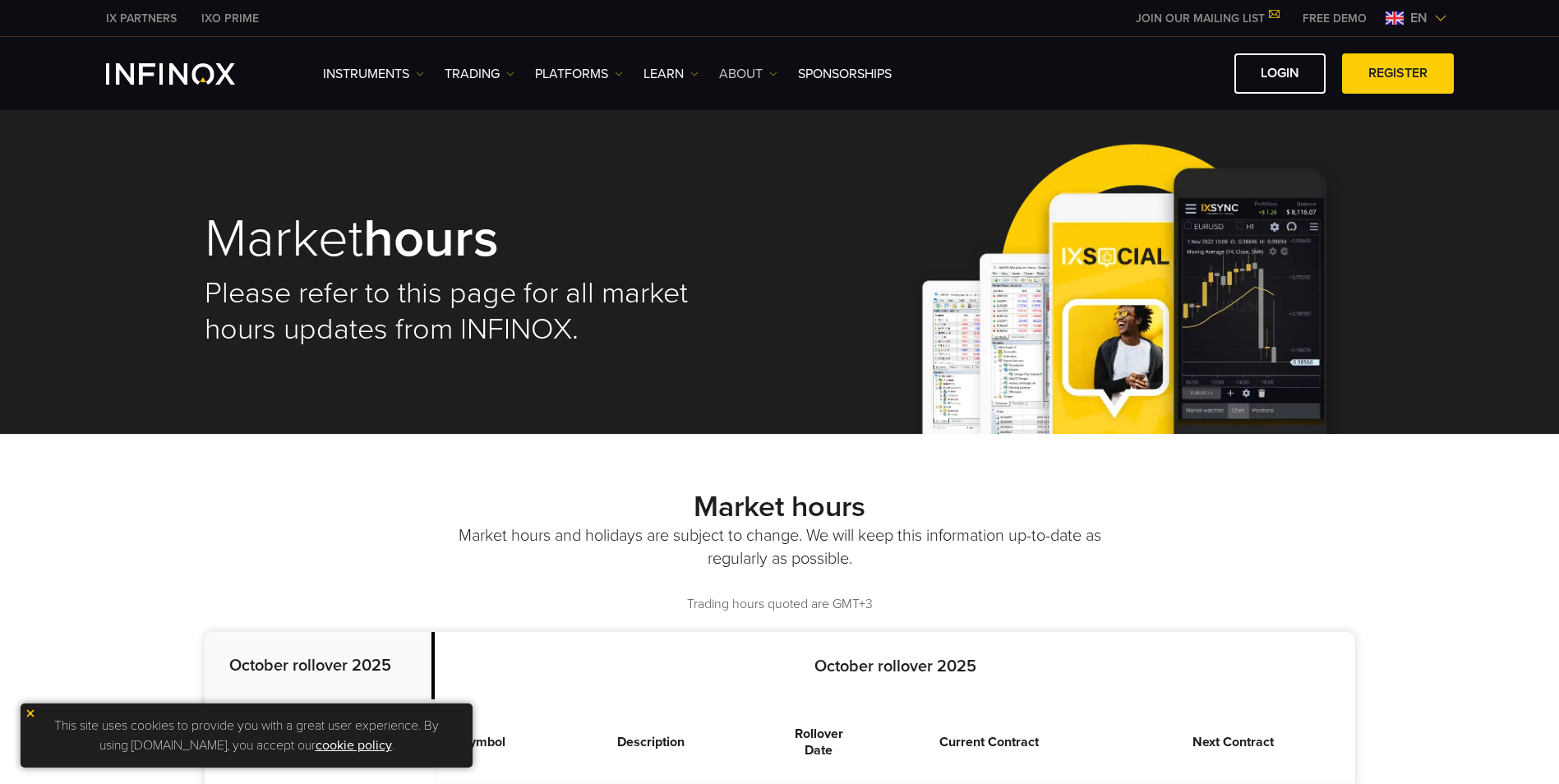
click at [724, 82] on link "ABOUT" at bounding box center [748, 74] width 59 height 20
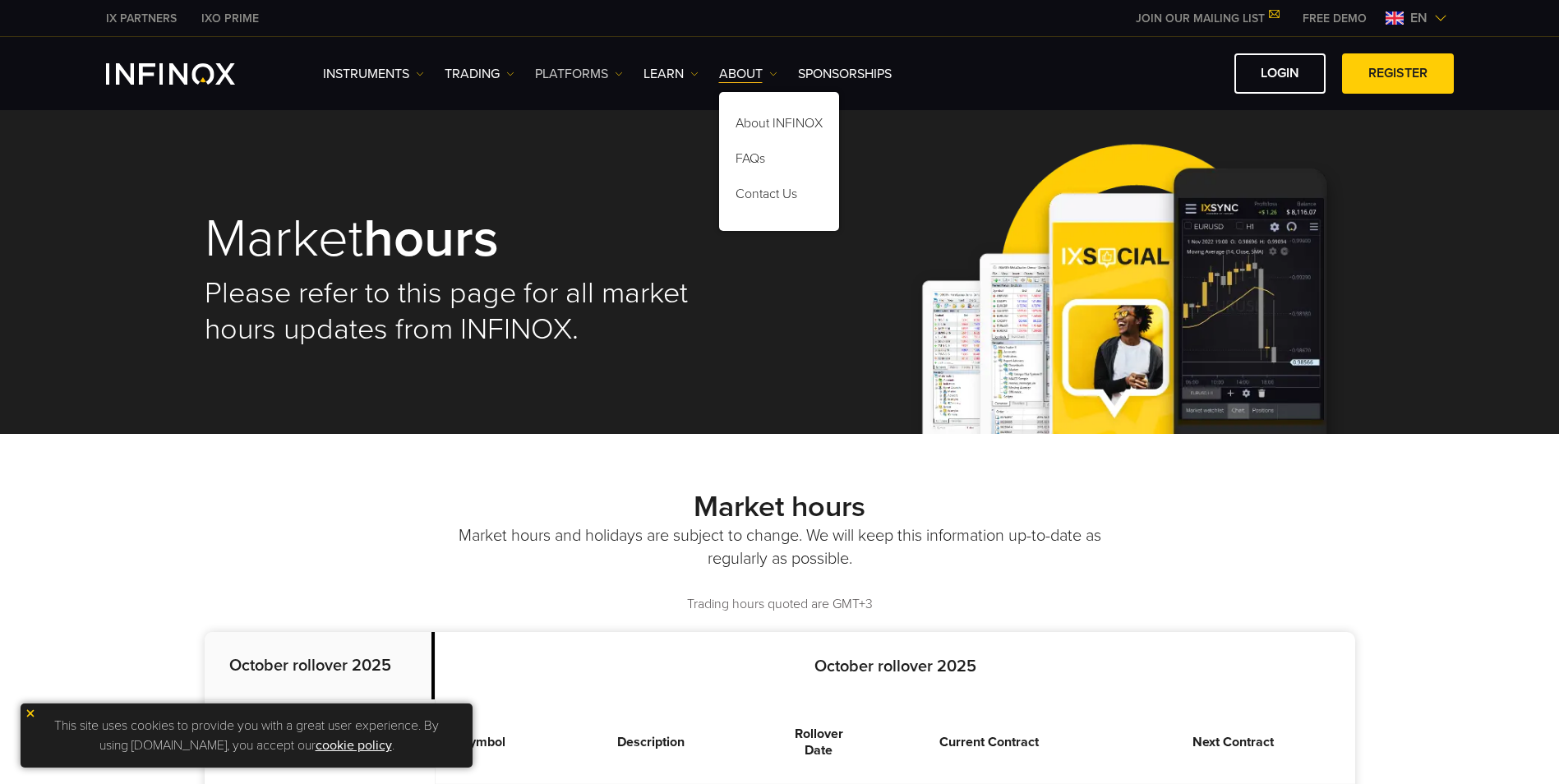
click at [558, 68] on link "PLATFORMS" at bounding box center [579, 74] width 88 height 20
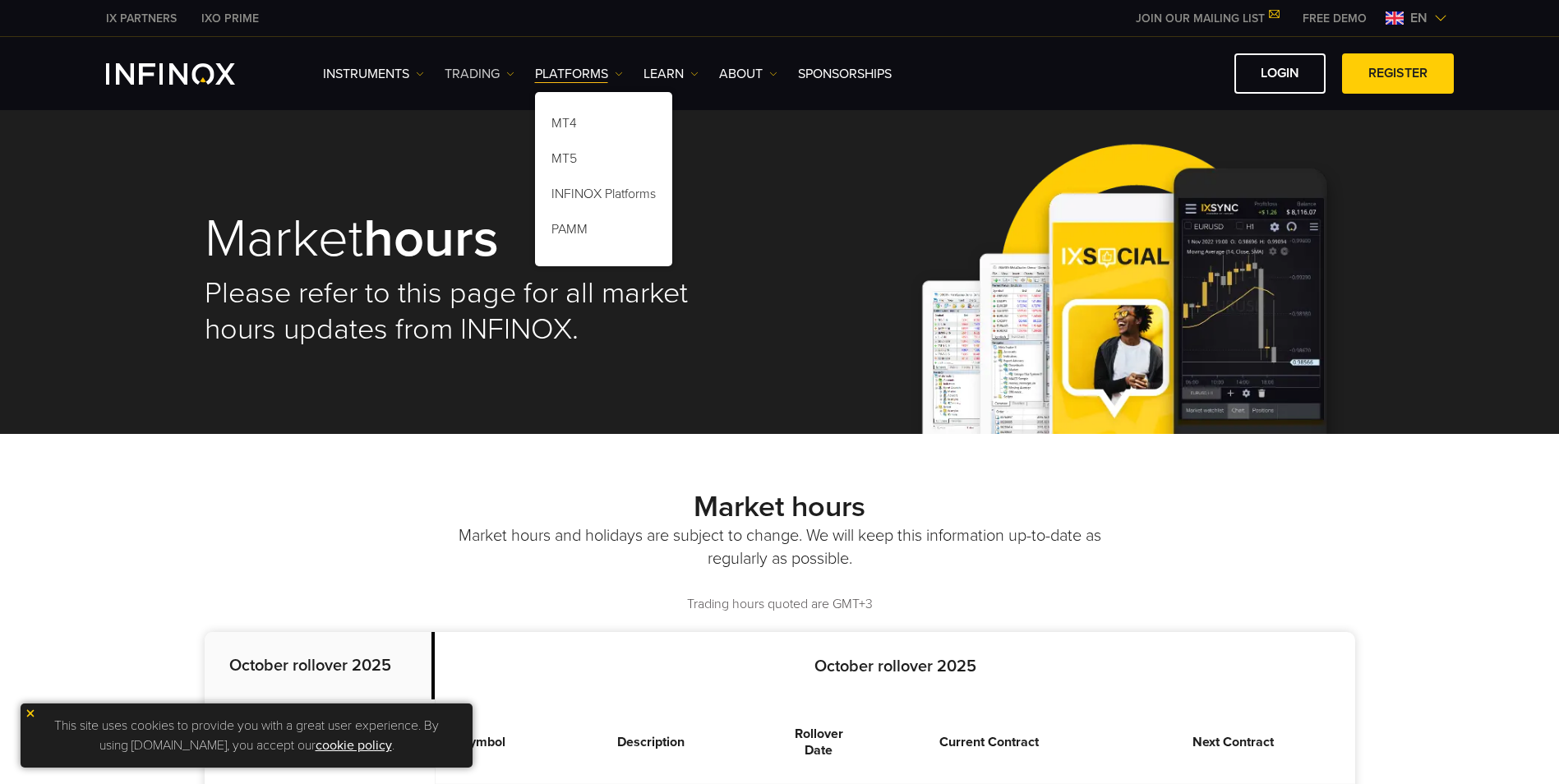
click at [497, 75] on link "TRADING" at bounding box center [480, 74] width 70 height 20
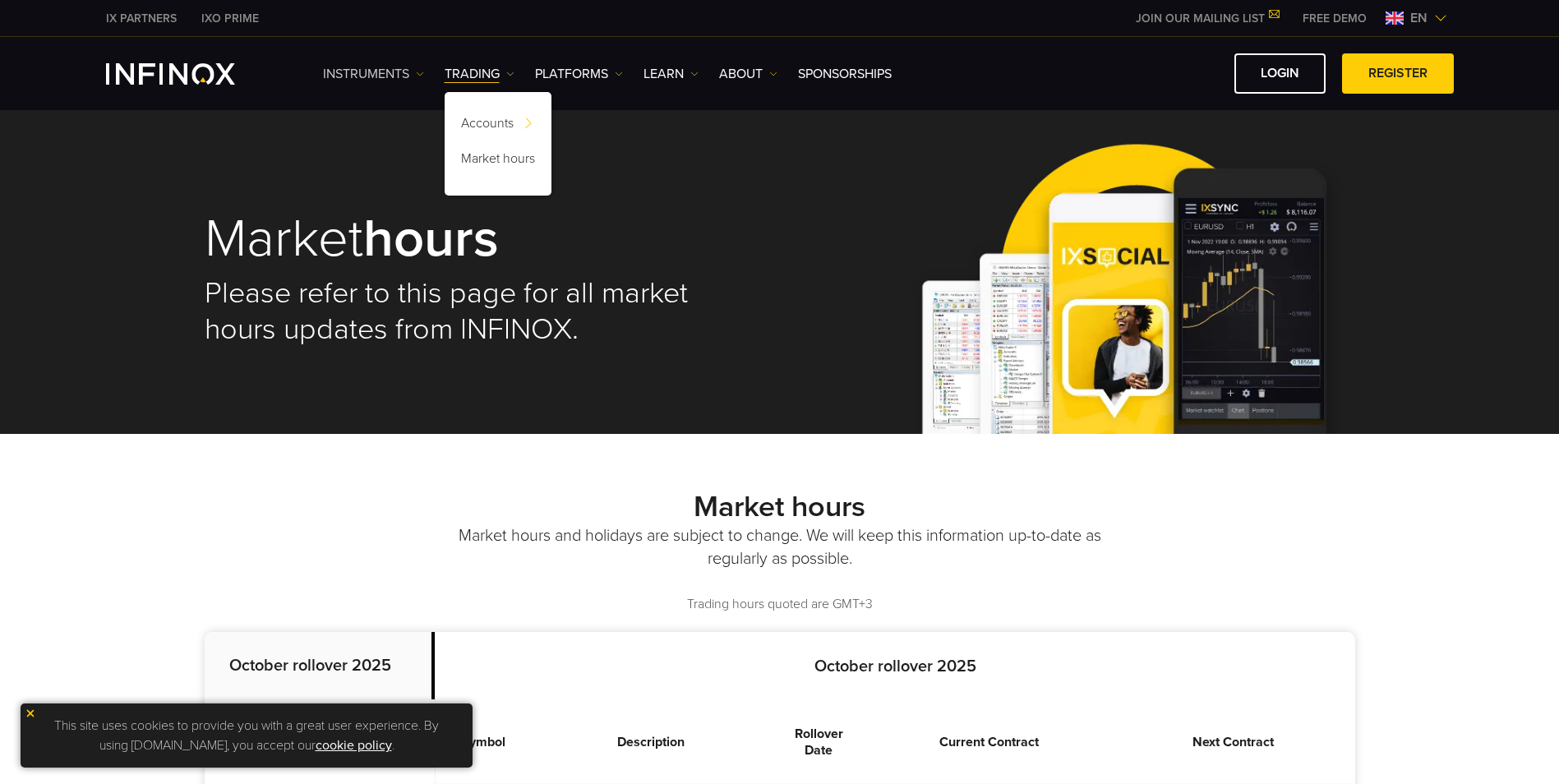
click at [385, 80] on link "Instruments" at bounding box center [373, 74] width 101 height 20
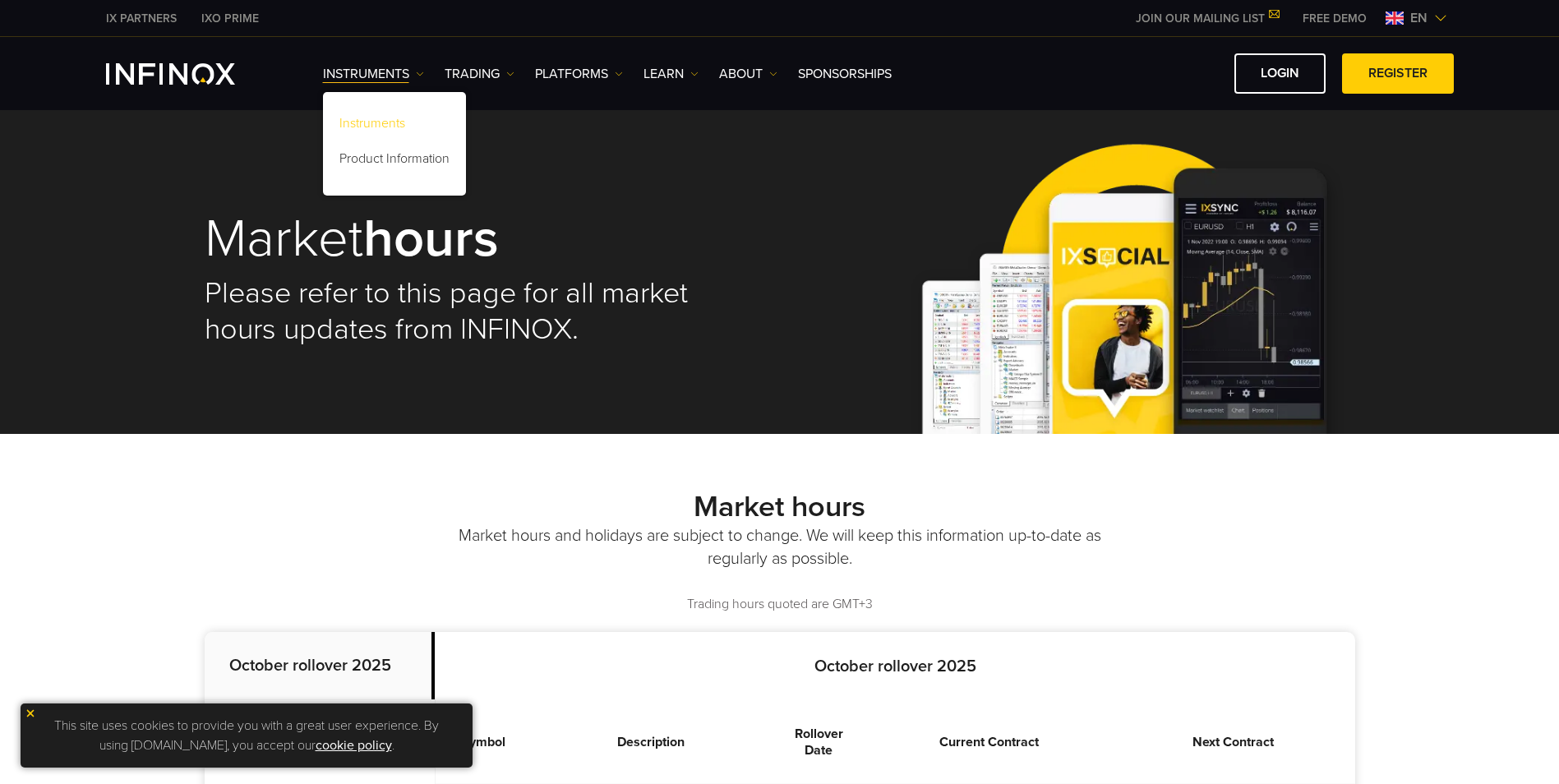
click at [389, 120] on link "Instruments" at bounding box center [394, 126] width 143 height 36
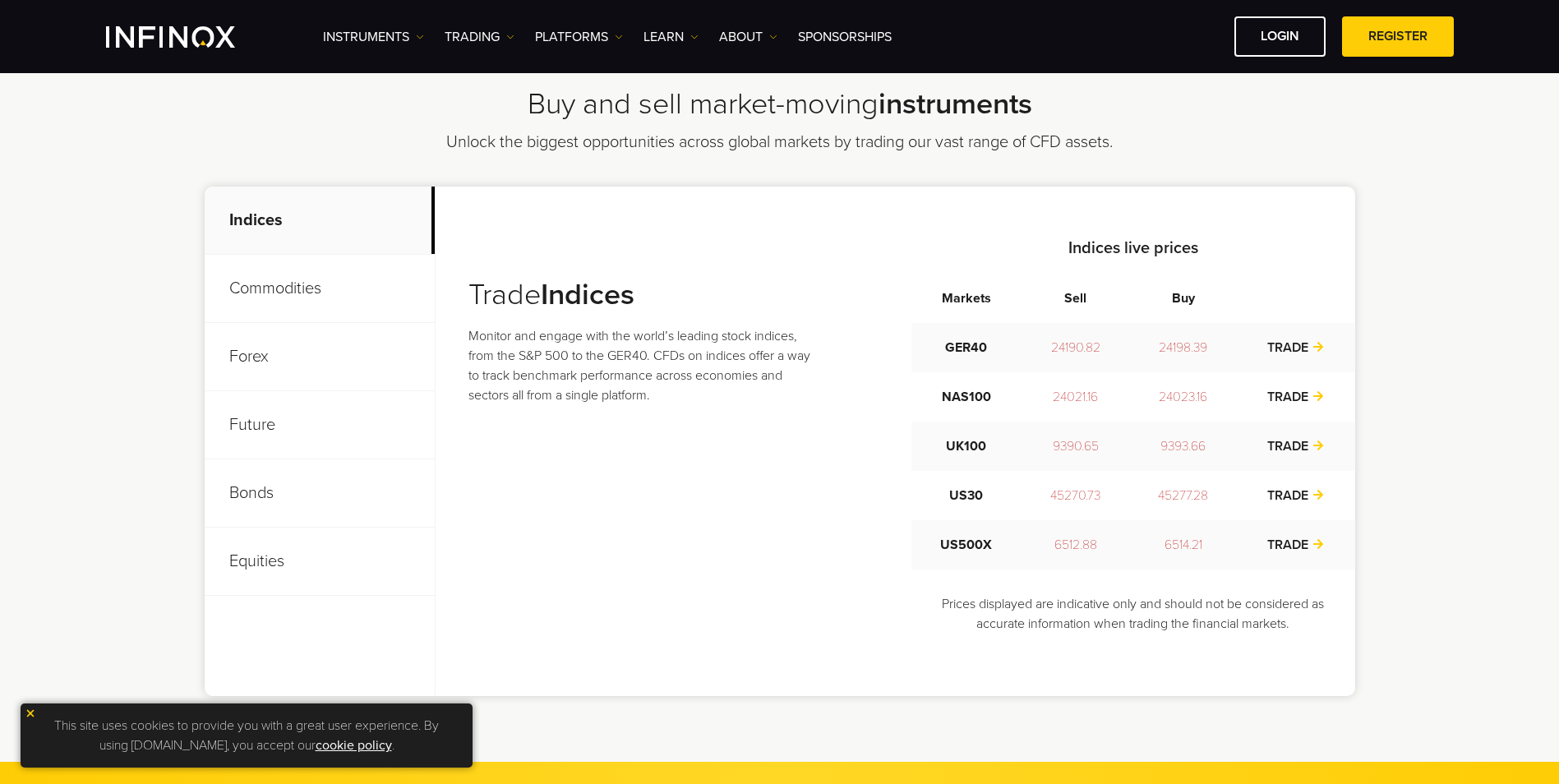
scroll to position [493, 0]
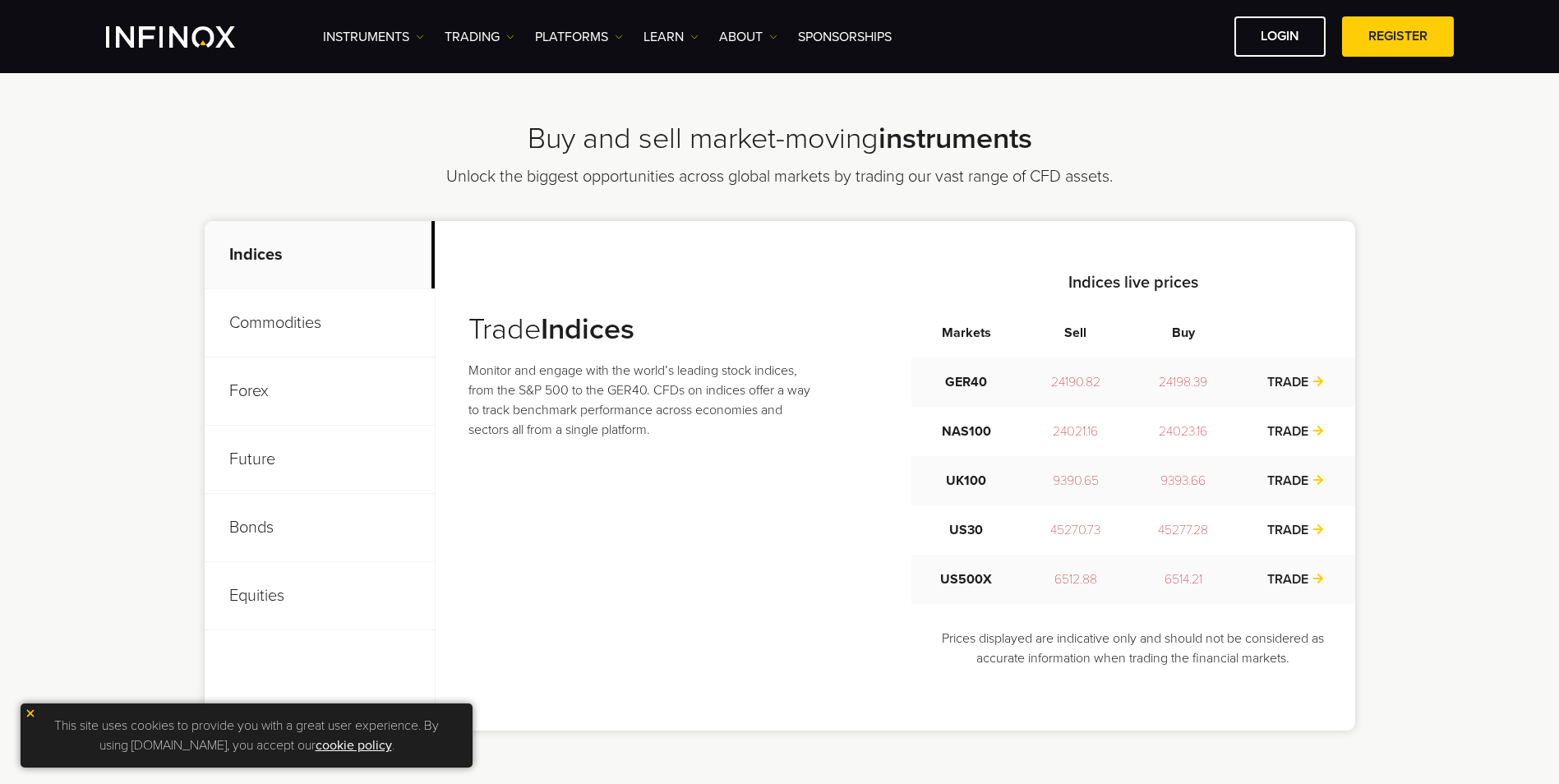
click at [310, 316] on p "Commodities" at bounding box center [320, 323] width 230 height 68
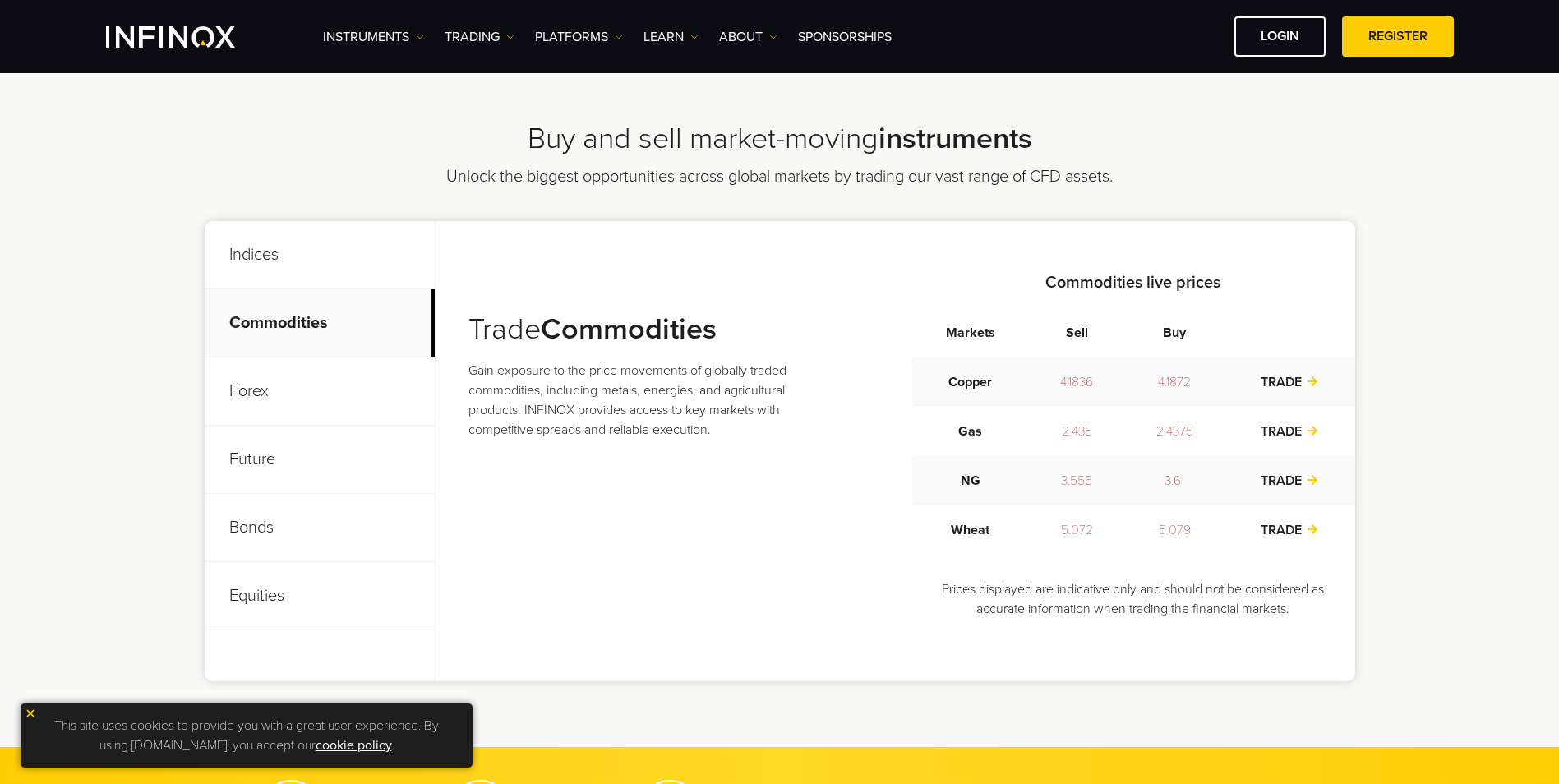
scroll to position [657, 0]
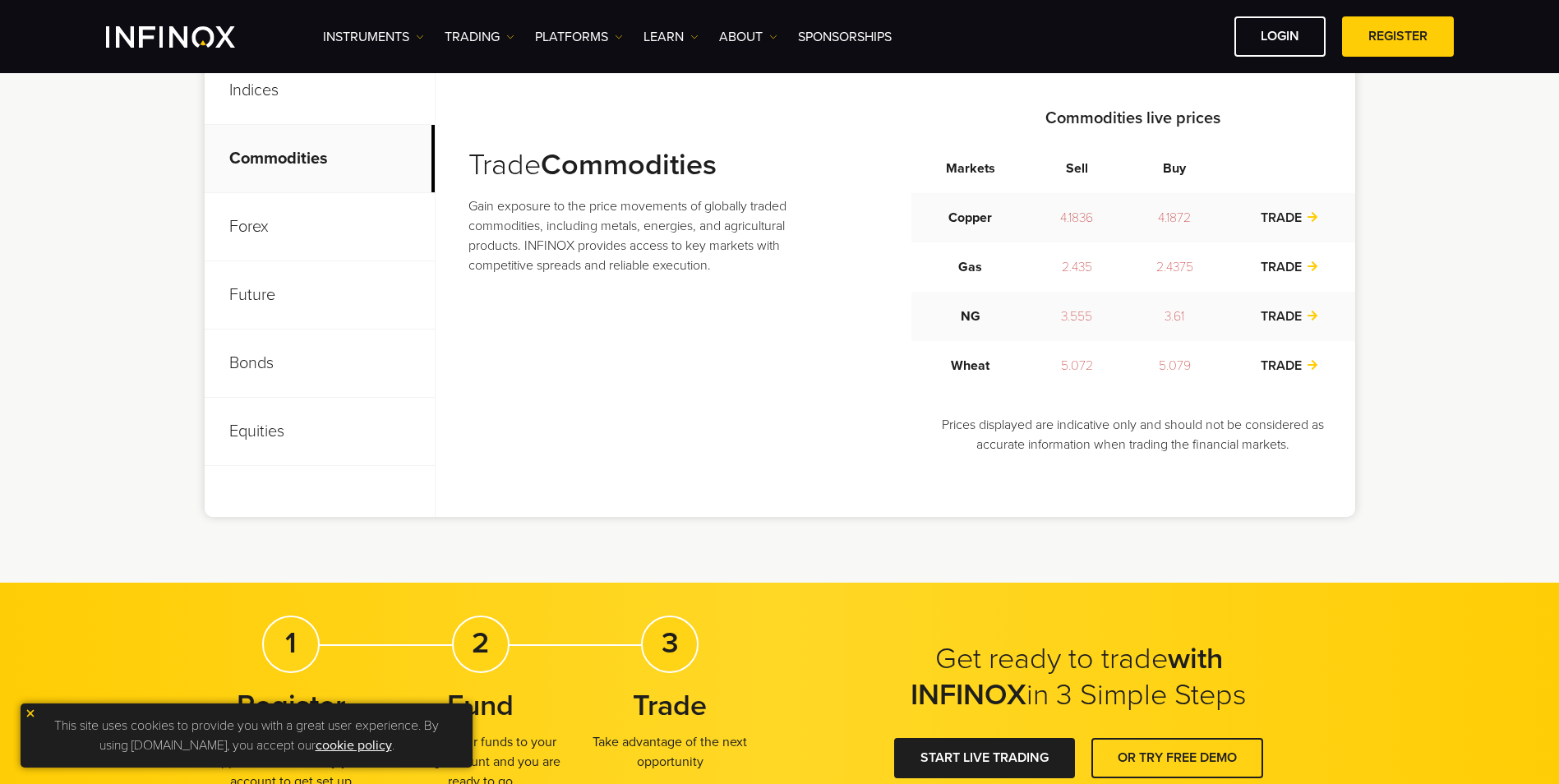
click at [237, 433] on p "Equities" at bounding box center [320, 432] width 230 height 68
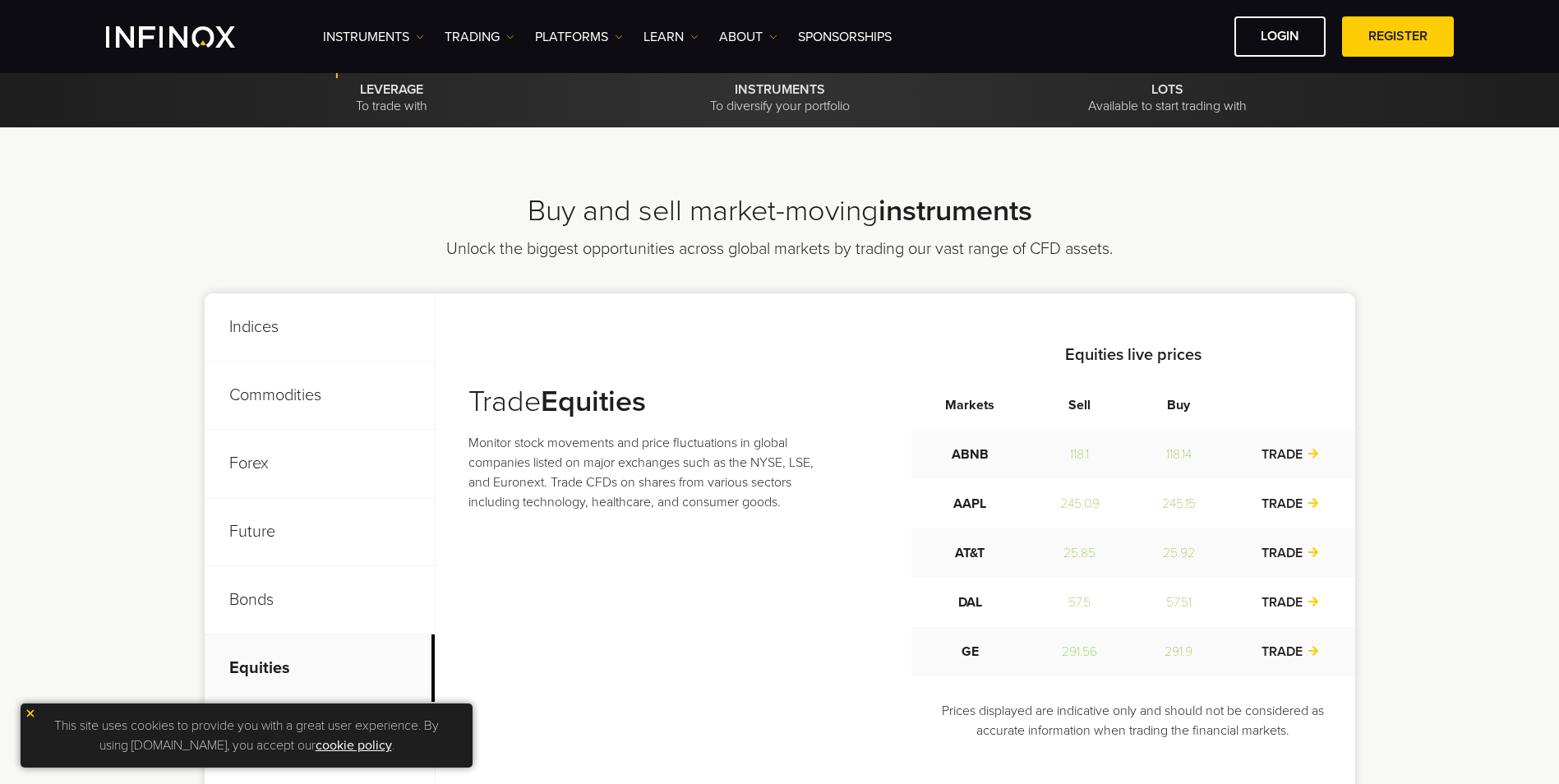
scroll to position [411, 0]
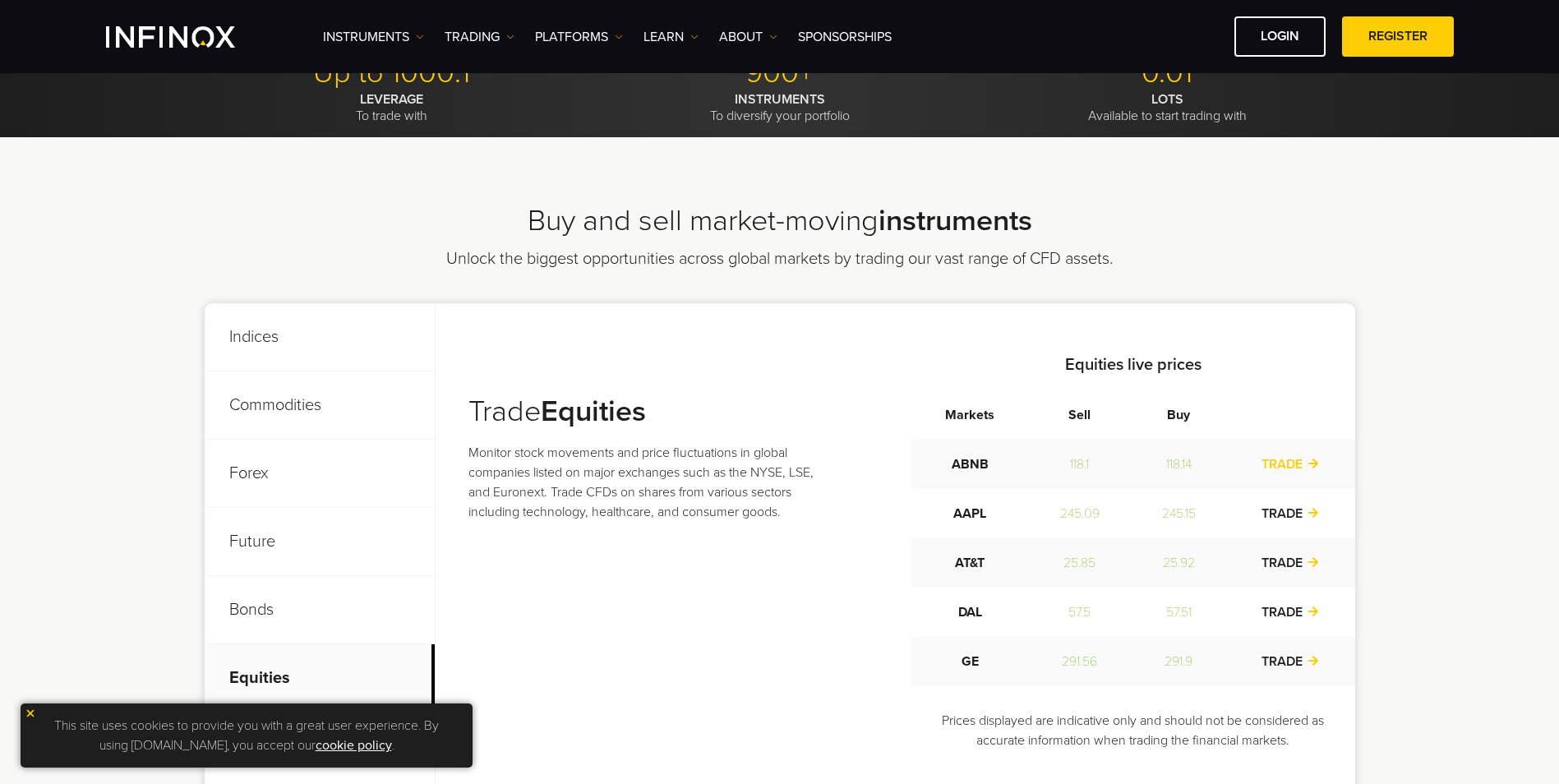
click at [1268, 460] on link "TRADE" at bounding box center [1291, 463] width 58 height 17
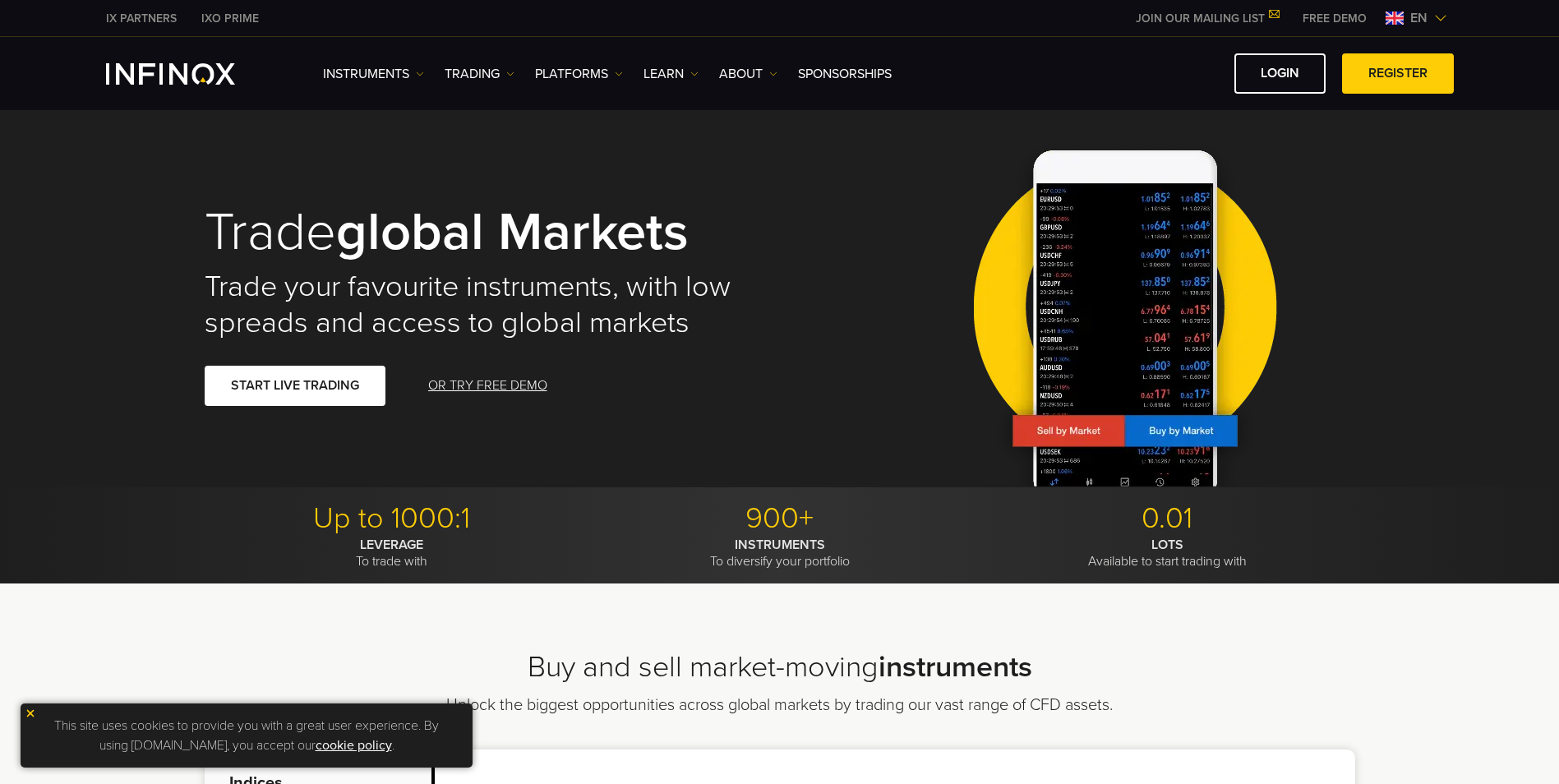
click at [224, 10] on link "IXO PRIME" at bounding box center [229, 18] width 82 height 17
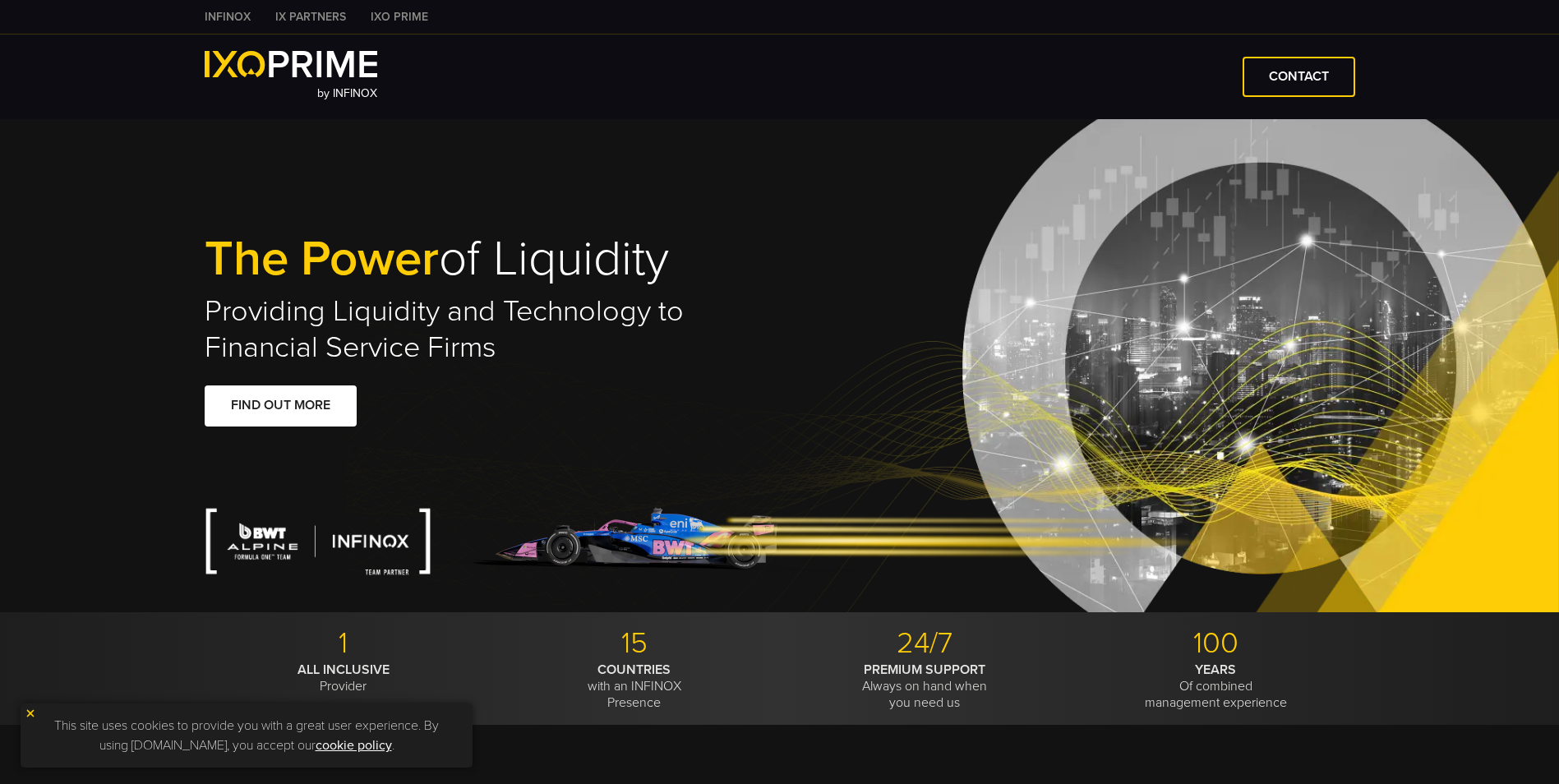
type input "***"
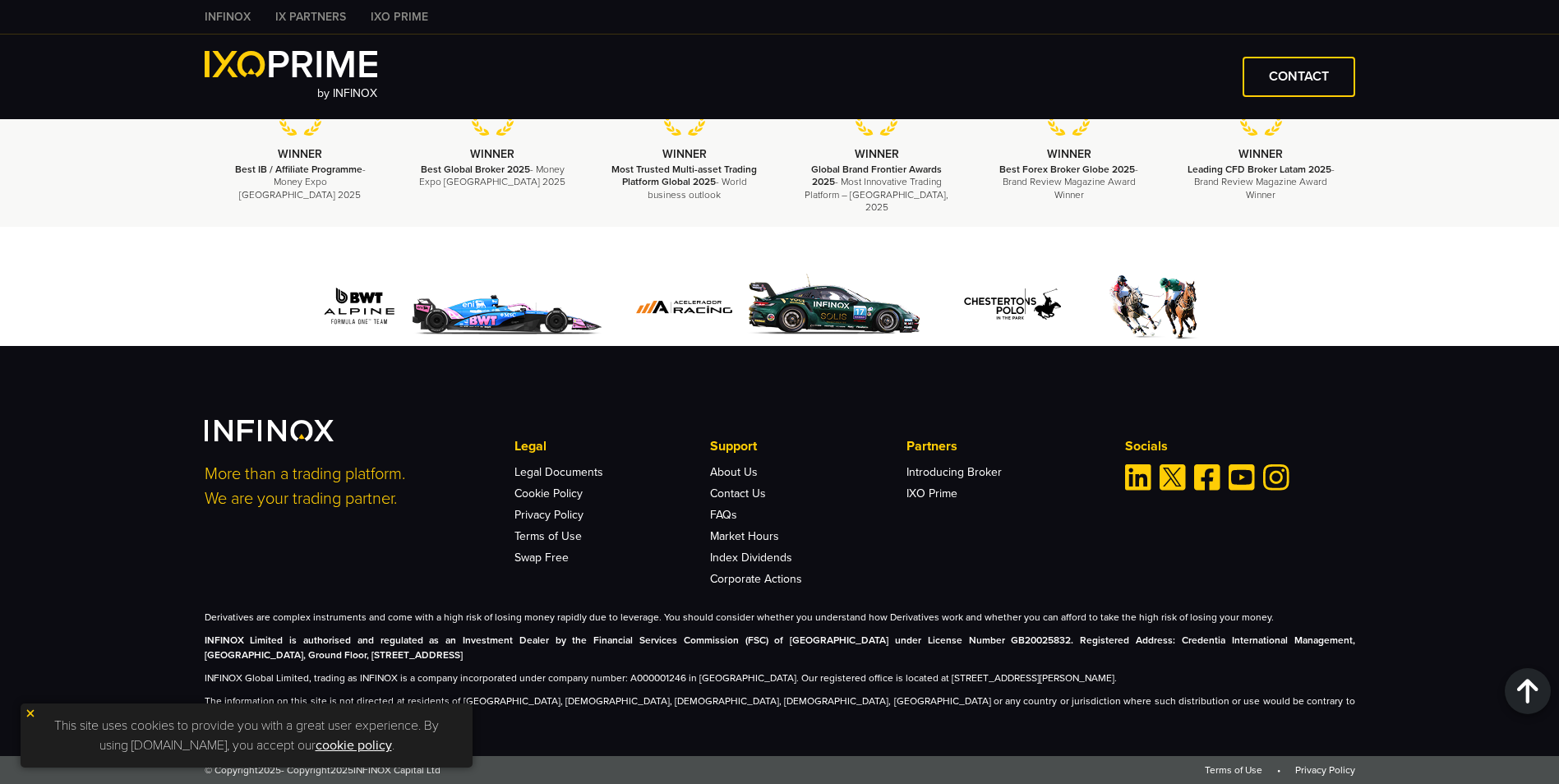
scroll to position [3779, 0]
click at [744, 479] on link "About Us" at bounding box center [734, 472] width 48 height 14
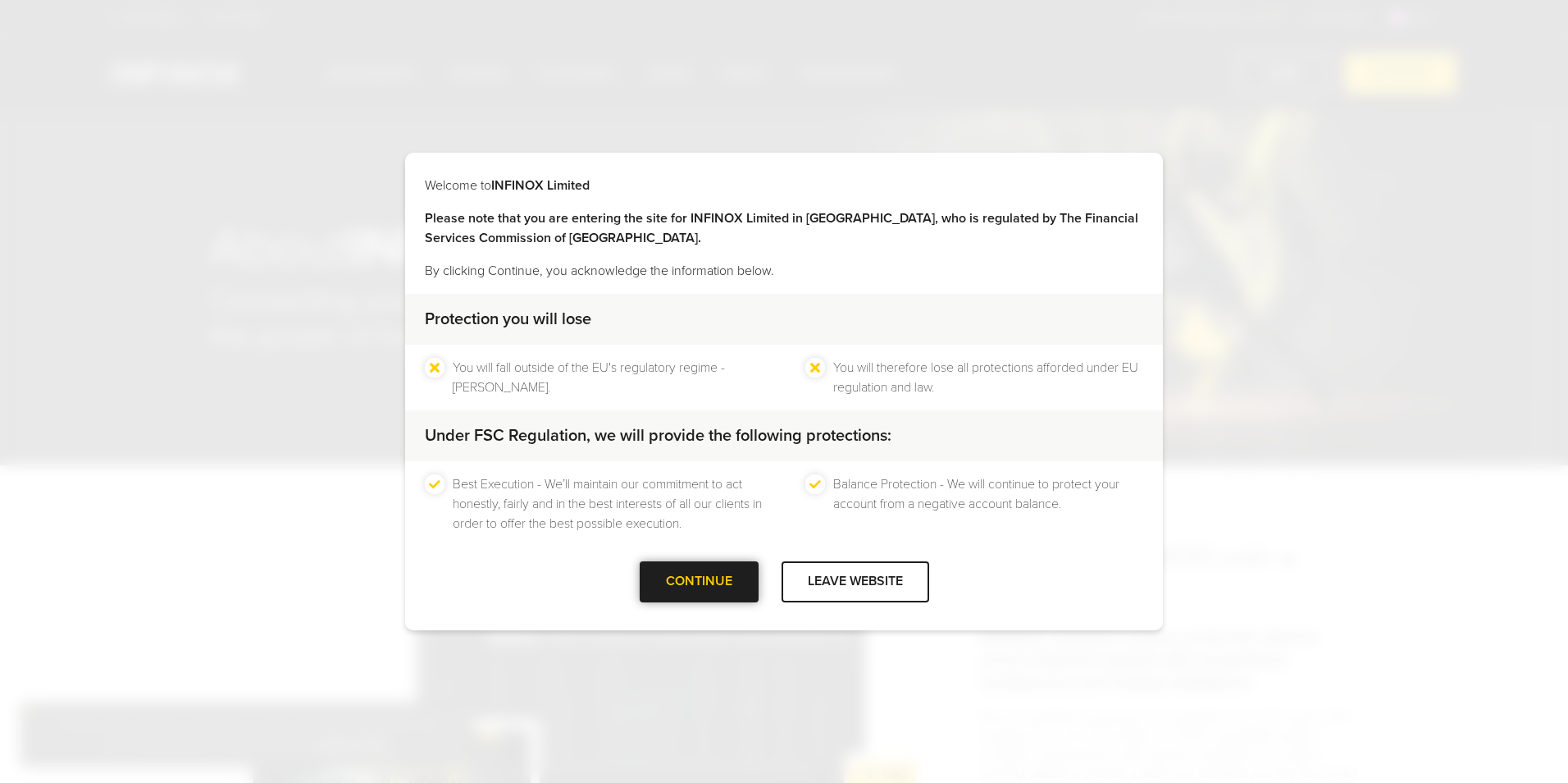
click at [726, 581] on div "CONTINUE" at bounding box center [699, 581] width 119 height 41
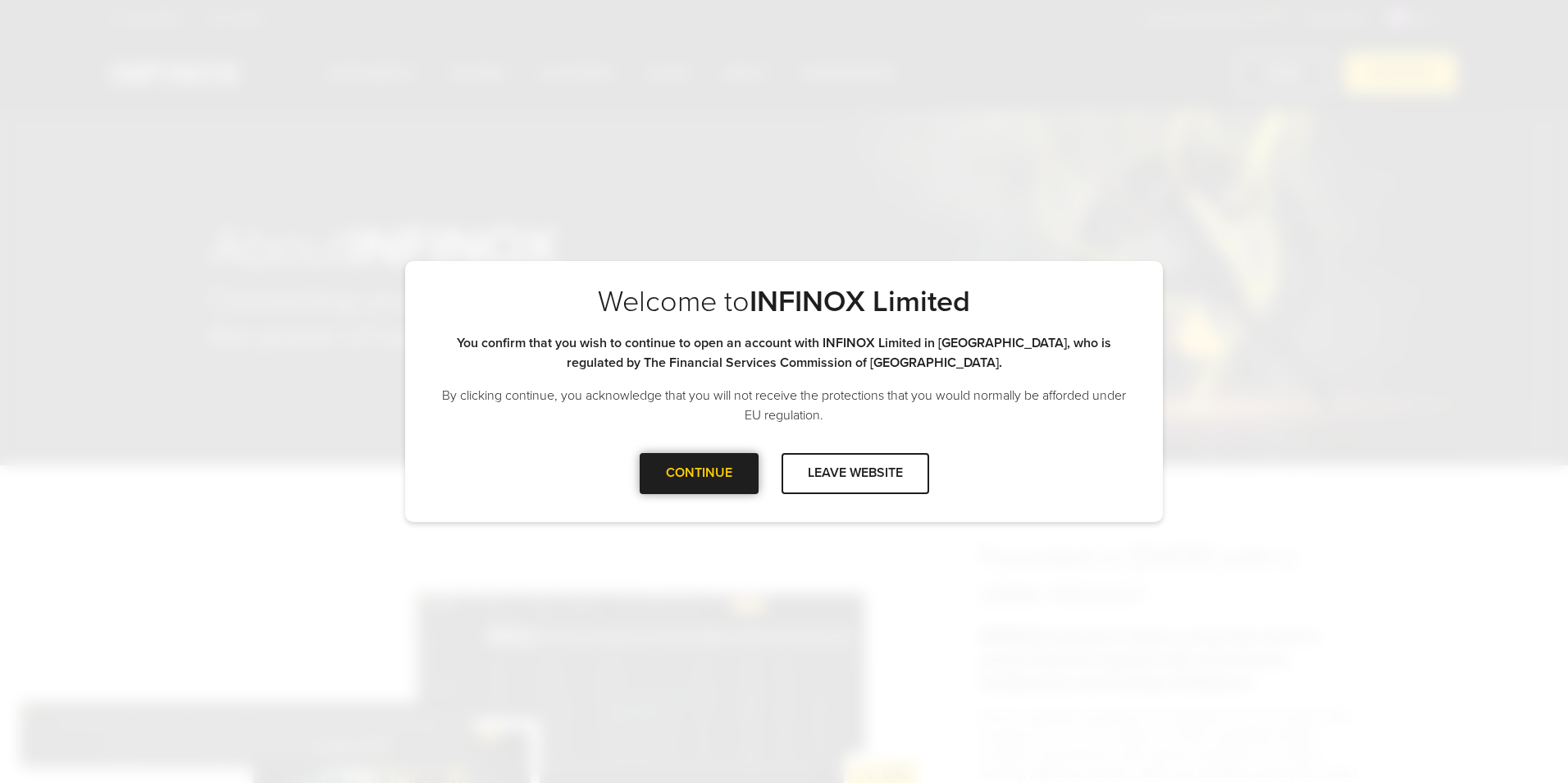
click at [712, 480] on div "CONTINUE" at bounding box center [699, 473] width 119 height 41
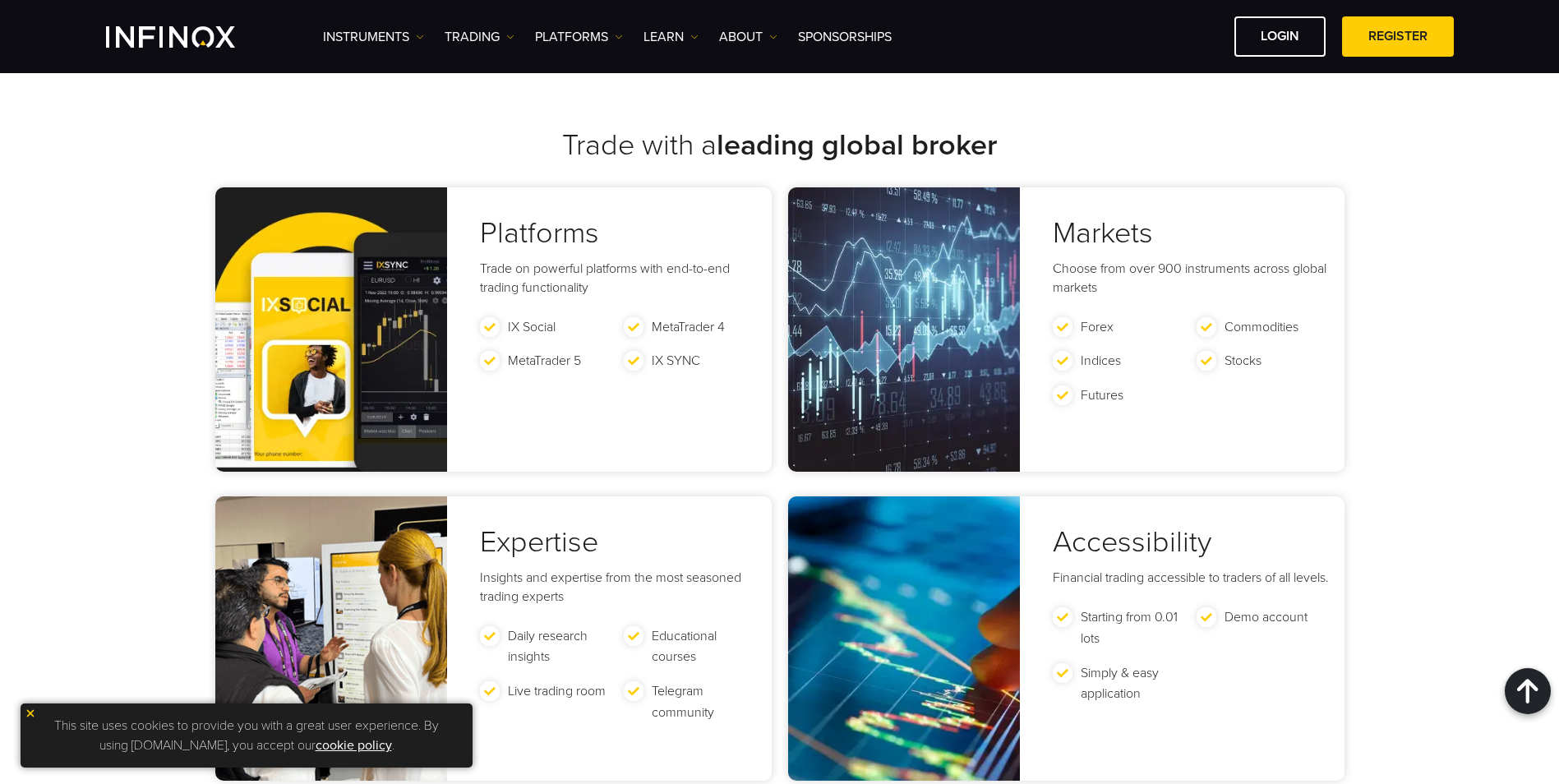
scroll to position [2875, 0]
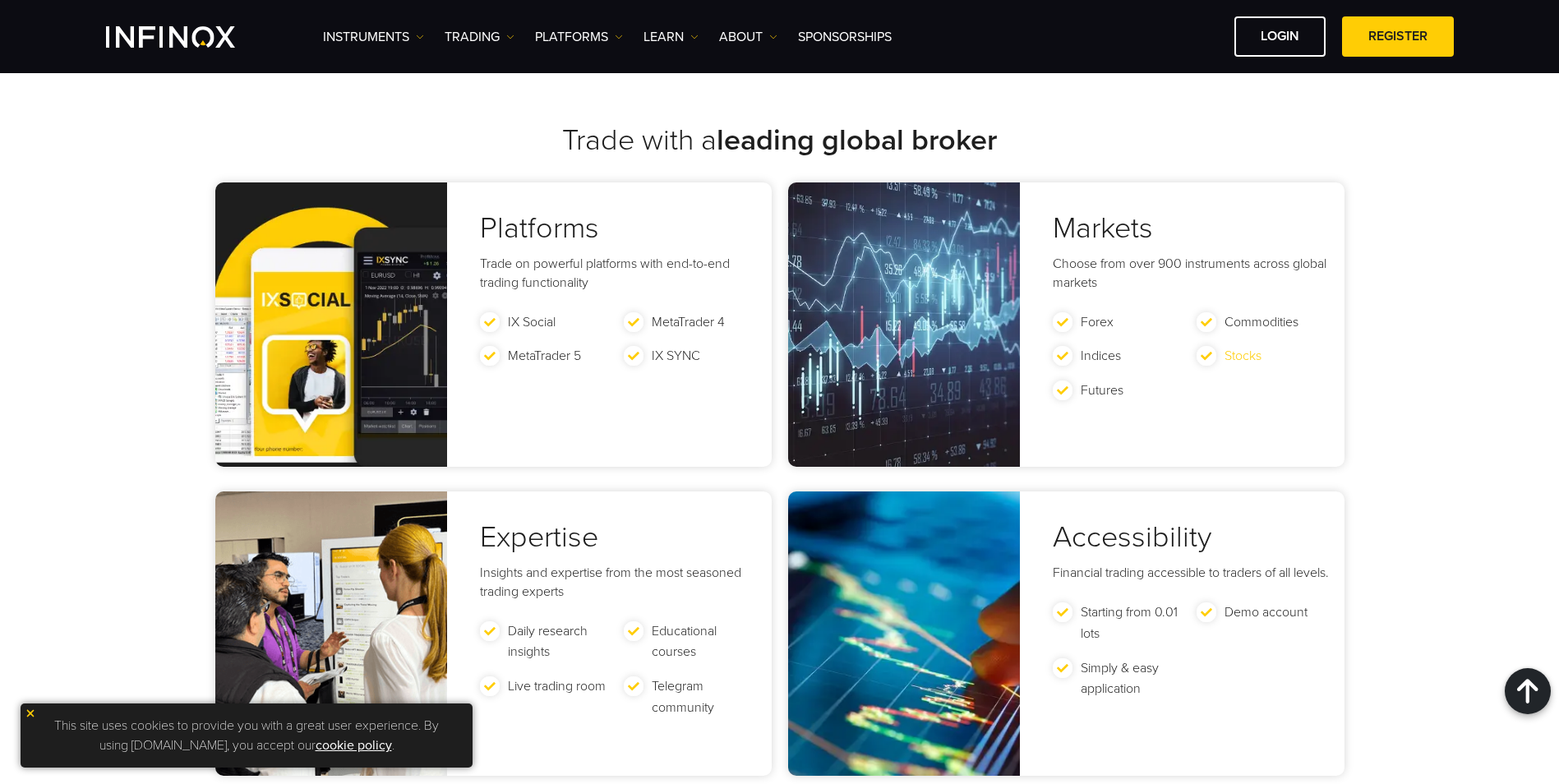
click at [1237, 355] on link "Stocks" at bounding box center [1242, 355] width 37 height 17
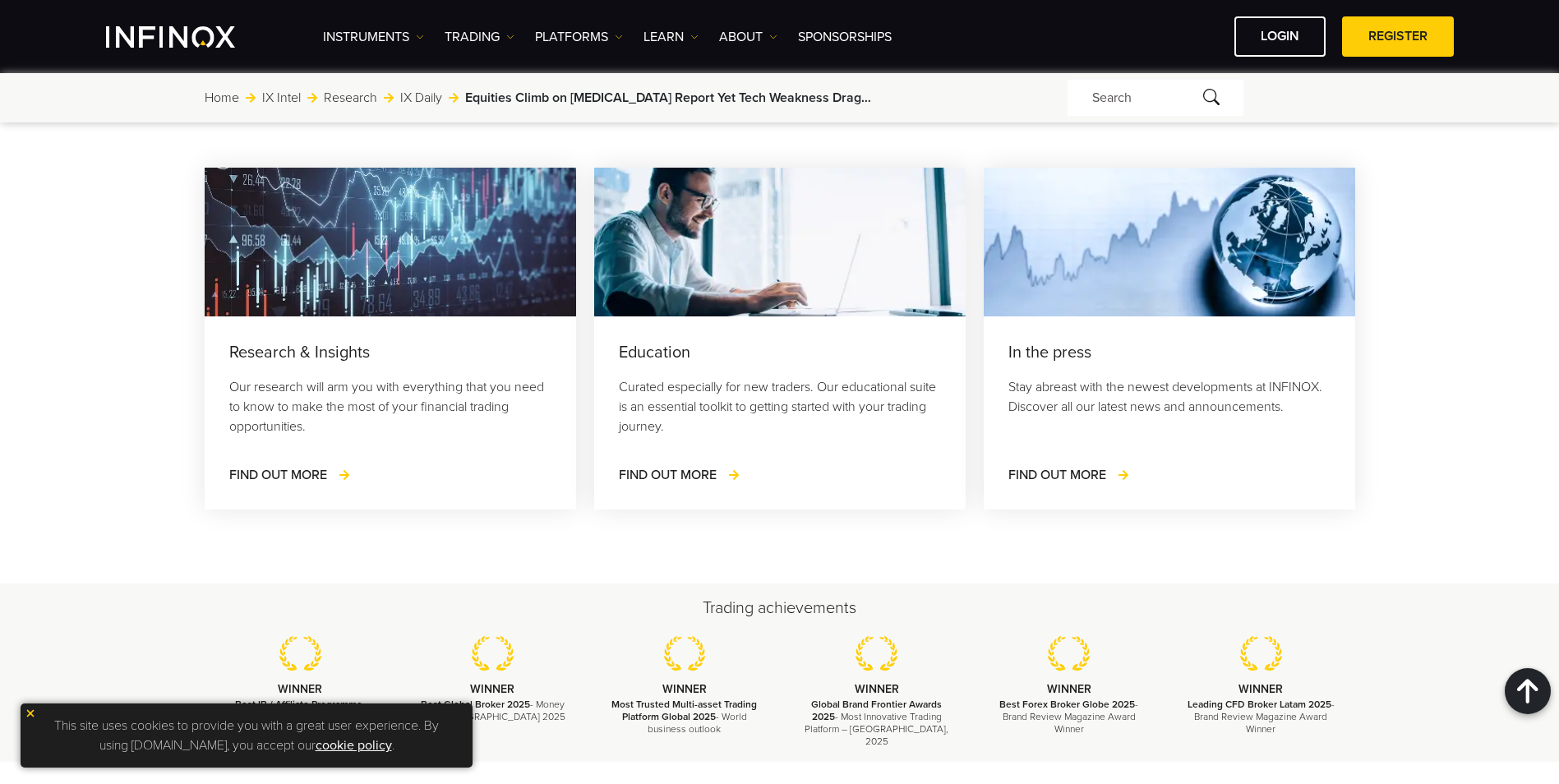
scroll to position [4569, 0]
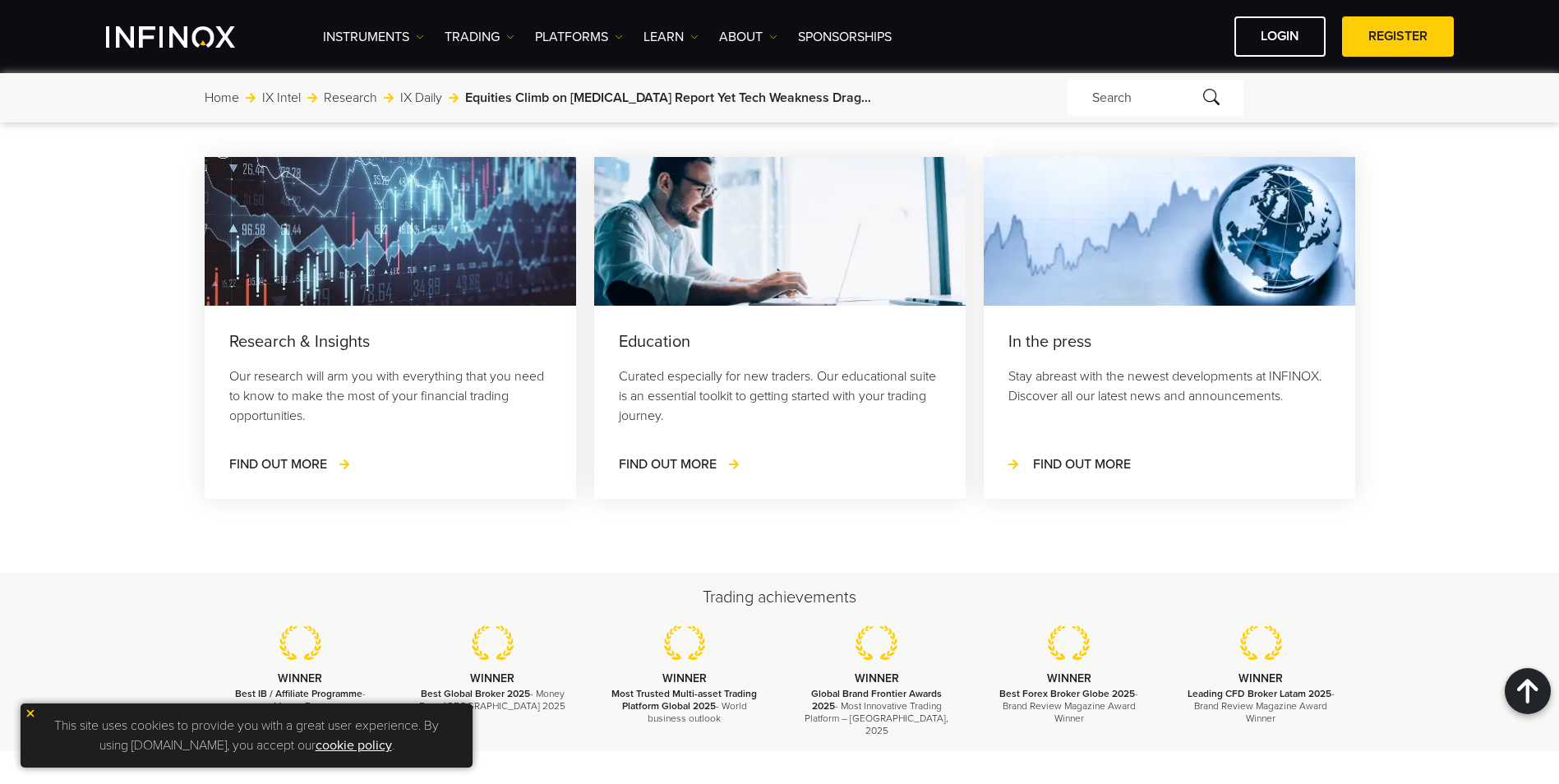
click at [1034, 472] on span "FIND OUT MORE" at bounding box center [1082, 463] width 98 height 17
click at [1057, 472] on span "FIND OUT MORE" at bounding box center [1082, 463] width 98 height 17
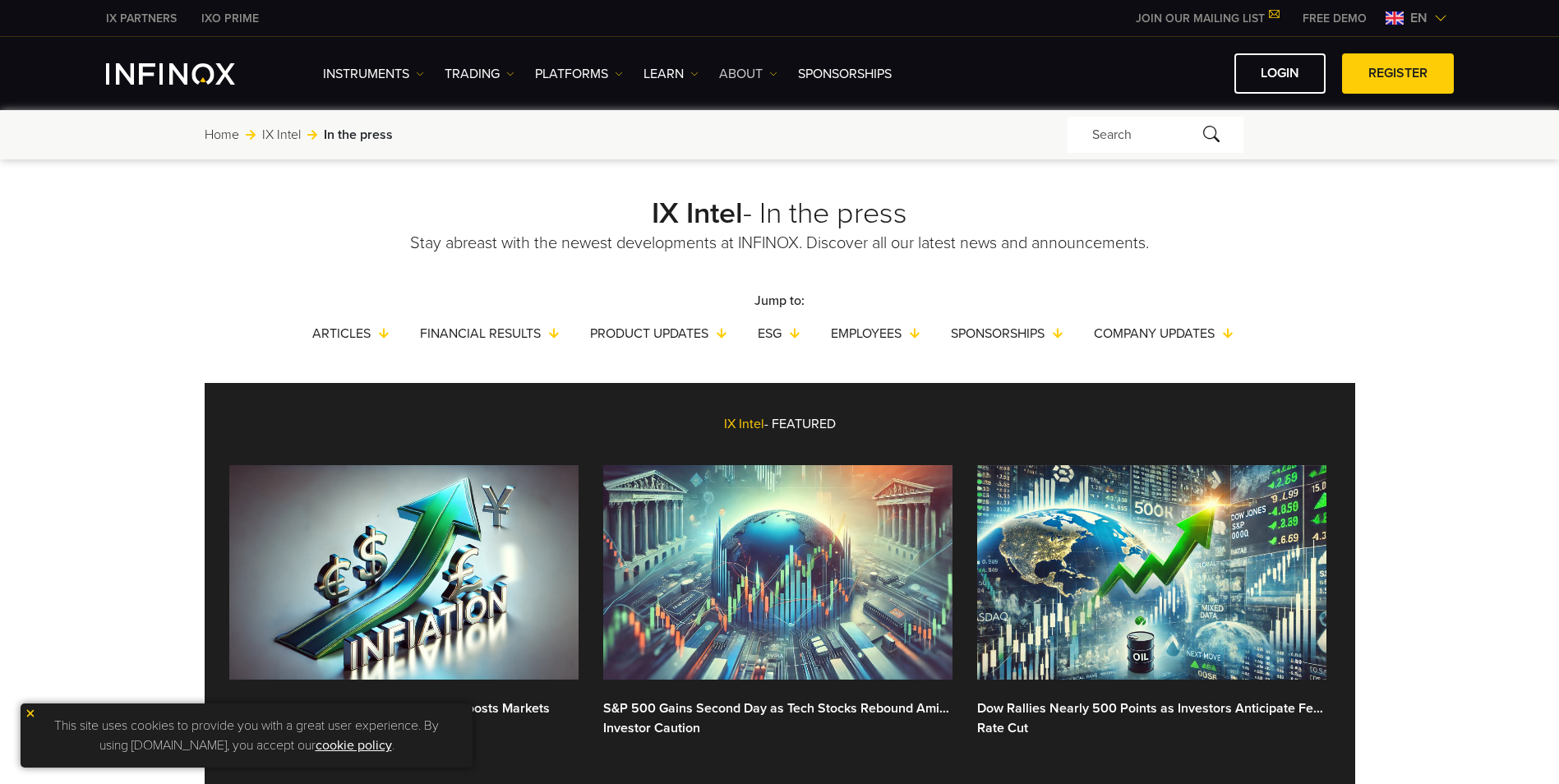
click at [752, 70] on link "ABOUT" at bounding box center [748, 74] width 59 height 20
click at [147, 14] on link "IX PARTNERS" at bounding box center [141, 18] width 95 height 17
